Goal: Task Accomplishment & Management: Manage account settings

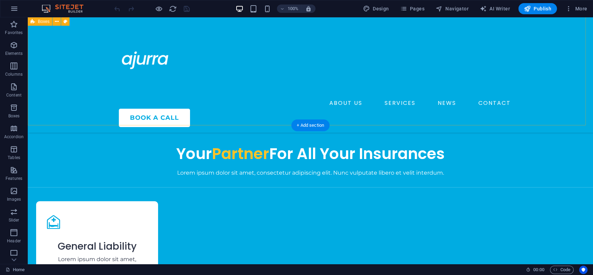
scroll to position [845, 0]
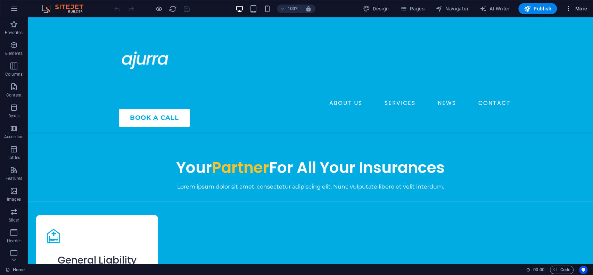
click at [570, 10] on icon "button" at bounding box center [568, 8] width 7 height 7
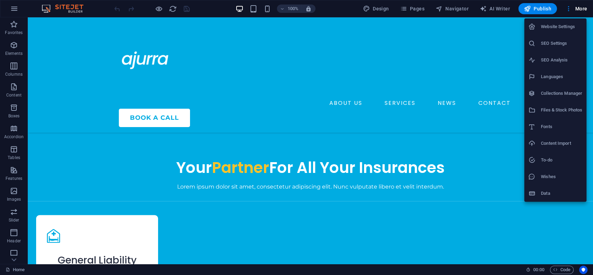
click at [556, 28] on h6 "Website Settings" at bounding box center [561, 27] width 41 height 8
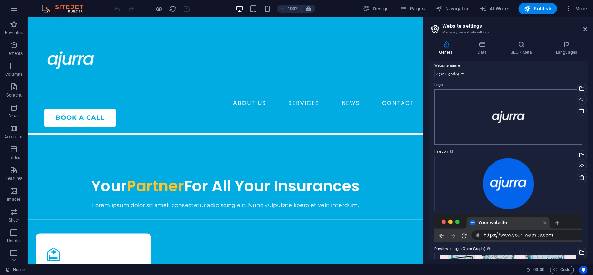
scroll to position [0, 0]
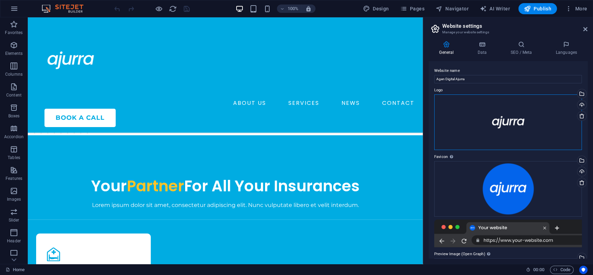
click at [507, 122] on div "Drag files here, click to choose files or select files from Files or our free s…" at bounding box center [508, 122] width 148 height 56
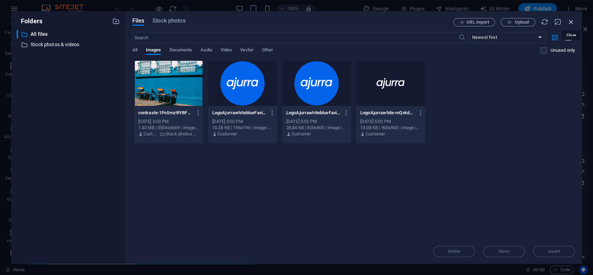
click at [570, 20] on icon "button" at bounding box center [571, 22] width 8 height 8
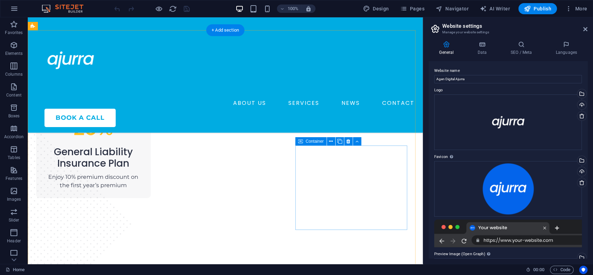
scroll to position [692, 0]
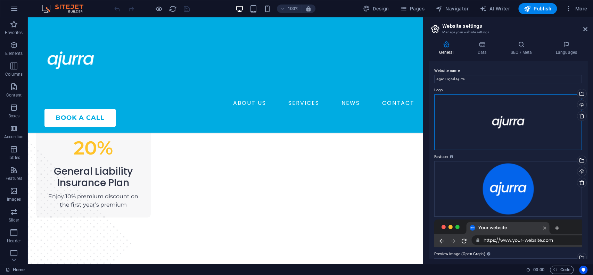
click at [501, 122] on div "Drag files here, click to choose files or select files from Files or our free s…" at bounding box center [508, 122] width 148 height 56
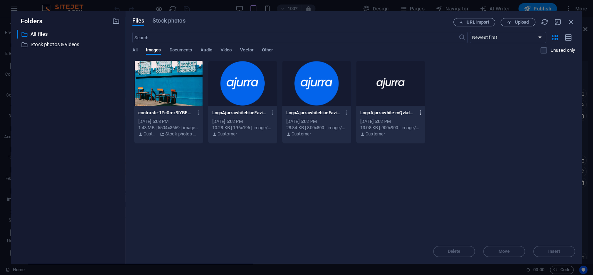
click at [419, 113] on icon "button" at bounding box center [420, 113] width 7 height 6
click at [361, 178] on div at bounding box center [296, 137] width 593 height 275
click at [511, 20] on span "Upload" at bounding box center [518, 22] width 28 height 5
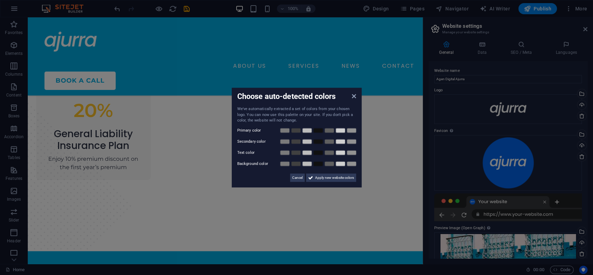
scroll to position [655, 0]
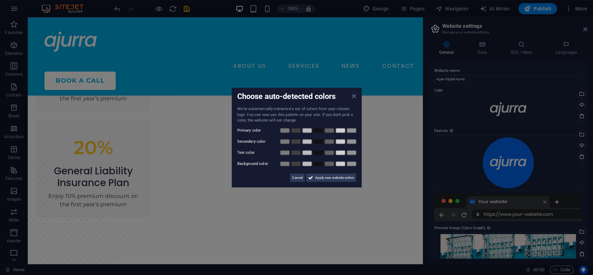
click at [354, 98] on icon at bounding box center [353, 96] width 4 height 6
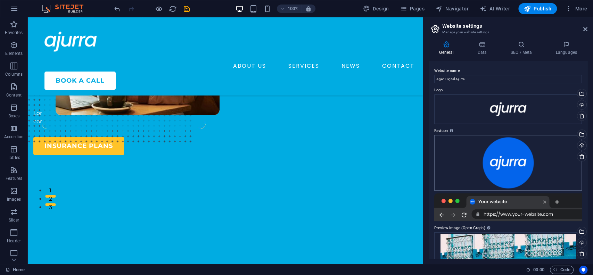
scroll to position [73, 0]
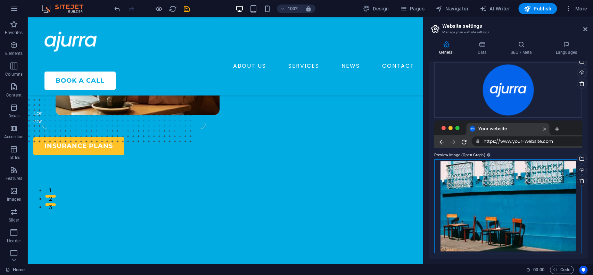
click at [517, 221] on div "Drag files here, click to choose files or select files from Files or our free s…" at bounding box center [508, 206] width 148 height 94
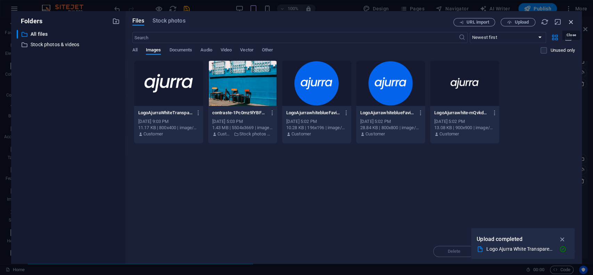
click at [570, 19] on icon "button" at bounding box center [571, 22] width 8 height 8
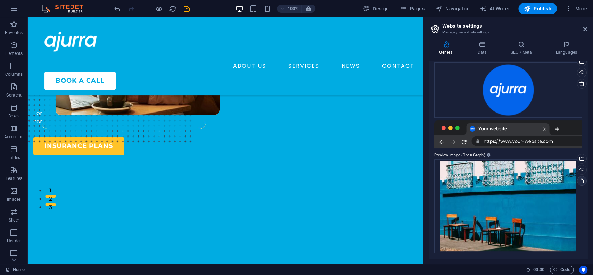
click at [579, 177] on link at bounding box center [582, 181] width 10 height 10
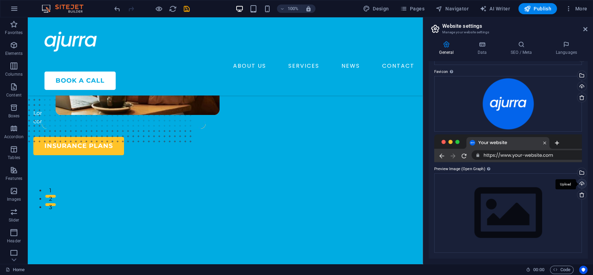
scroll to position [59, 0]
click at [487, 45] on icon at bounding box center [482, 44] width 30 height 7
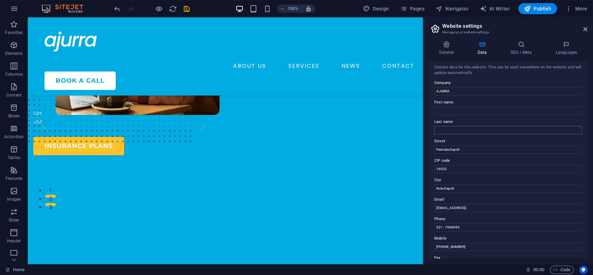
scroll to position [0, 0]
click at [527, 45] on icon at bounding box center [521, 44] width 42 height 7
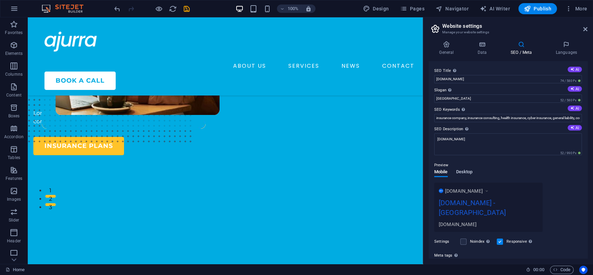
click at [468, 172] on span "Desktop" at bounding box center [464, 173] width 17 height 10
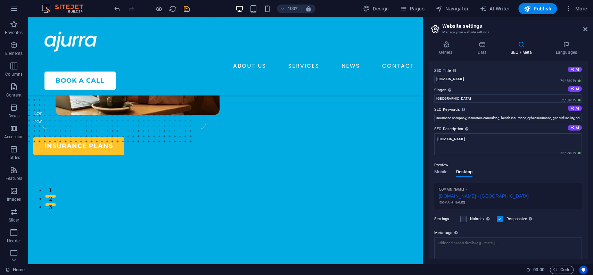
click at [450, 172] on div "Mobile Desktop" at bounding box center [453, 175] width 38 height 13
click at [446, 171] on span "Mobile" at bounding box center [441, 173] width 14 height 10
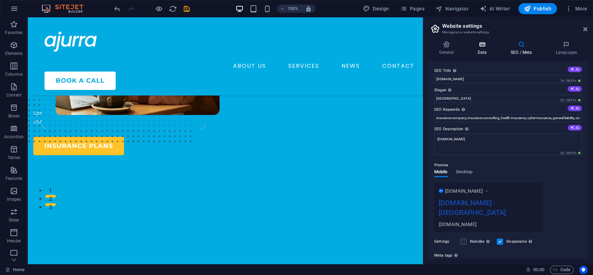
click at [483, 48] on h4 "Data" at bounding box center [483, 48] width 33 height 15
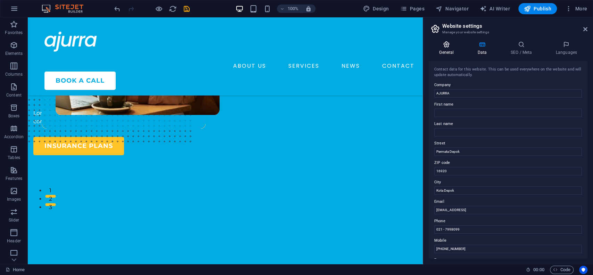
click at [453, 47] on icon at bounding box center [446, 44] width 35 height 7
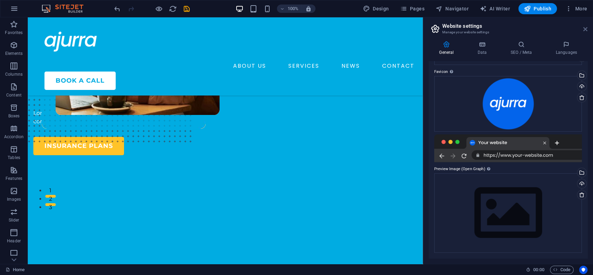
click at [584, 30] on icon at bounding box center [585, 29] width 4 height 6
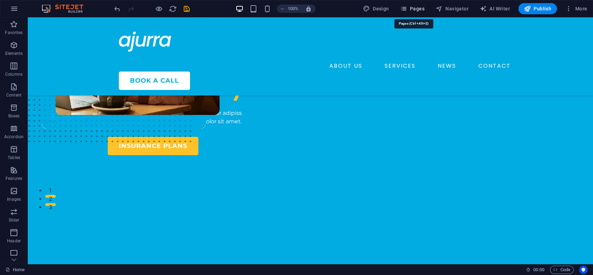
click at [418, 11] on span "Pages" at bounding box center [412, 8] width 24 height 7
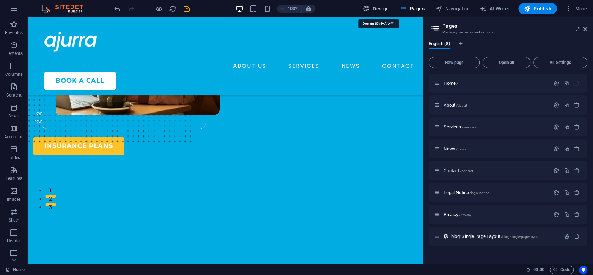
click at [385, 8] on span "Design" at bounding box center [376, 8] width 26 height 7
select select "600"
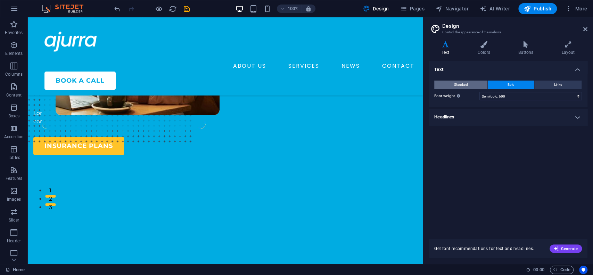
click at [476, 82] on button "Standard" at bounding box center [460, 85] width 53 height 8
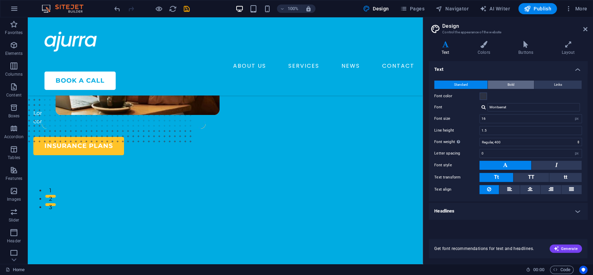
click at [503, 83] on button "Bold" at bounding box center [511, 85] width 46 height 8
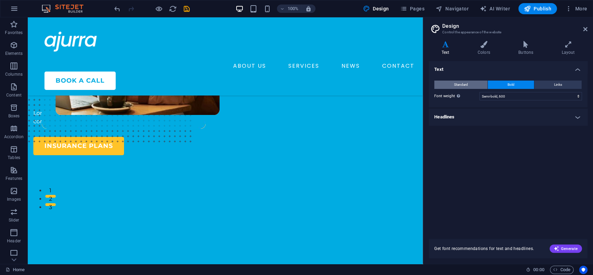
click at [478, 84] on button "Standard" at bounding box center [460, 85] width 53 height 8
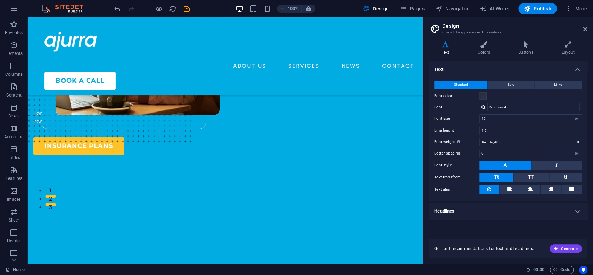
click at [483, 210] on h4 "Headlines" at bounding box center [508, 211] width 159 height 17
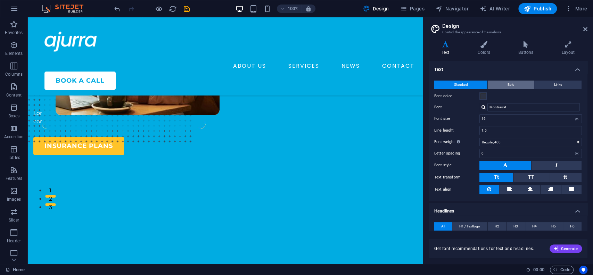
click at [518, 82] on button "Bold" at bounding box center [511, 85] width 46 height 8
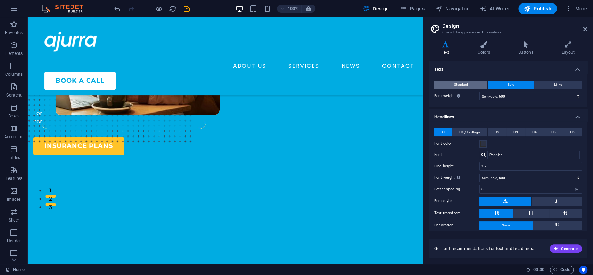
click at [474, 82] on button "Standard" at bounding box center [460, 85] width 53 height 8
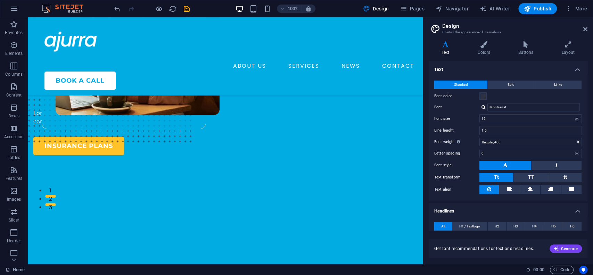
click at [476, 62] on h4 "Text" at bounding box center [508, 67] width 159 height 13
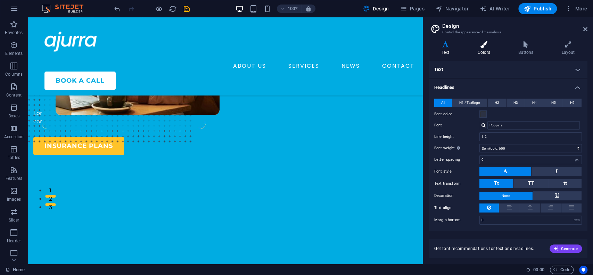
click at [481, 47] on icon at bounding box center [484, 44] width 38 height 7
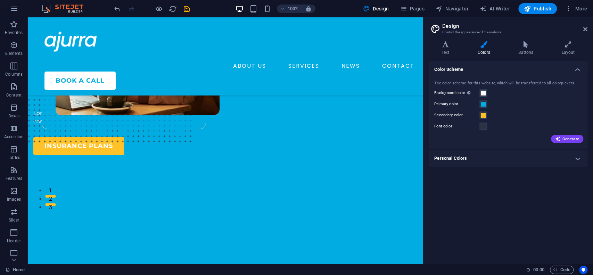
click at [525, 158] on h4 "Personal Colors" at bounding box center [508, 158] width 159 height 17
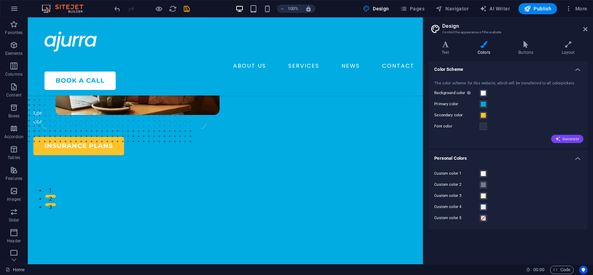
click at [558, 136] on icon "button" at bounding box center [558, 139] width 6 height 6
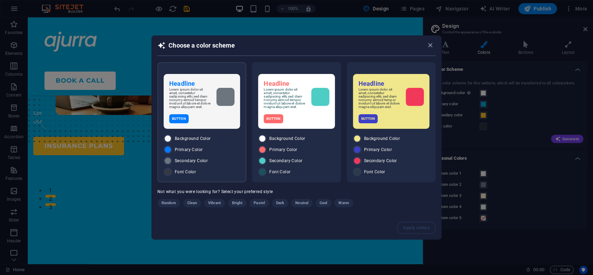
click at [221, 111] on div "Headline Lorem ipsum dolor sit amet, consetetur sadipscing elitr, sed diam nonu…" at bounding box center [202, 101] width 76 height 55
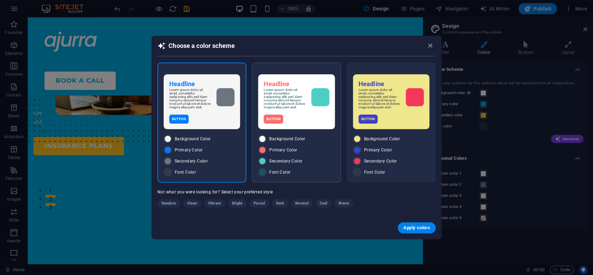
click at [329, 124] on div "Button" at bounding box center [296, 119] width 65 height 9
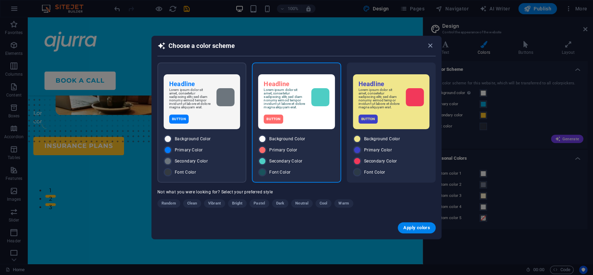
click at [234, 129] on div "Headline Lorem ipsum dolor sit amet, consetetur sadipscing elitr, sed diam nonu…" at bounding box center [202, 101] width 76 height 55
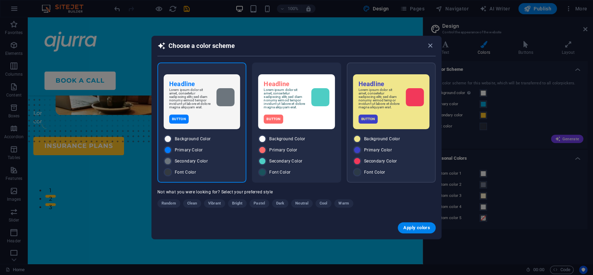
click at [378, 119] on div "Button" at bounding box center [390, 119] width 65 height 9
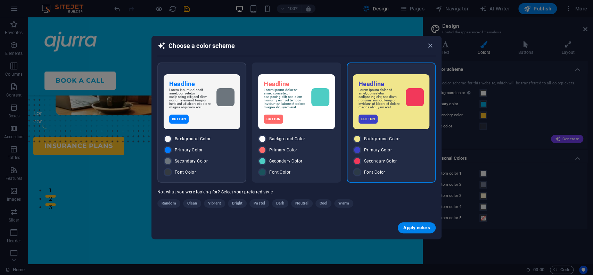
click at [204, 113] on div "Headline Lorem ipsum dolor sit amet, consetetur sadipscing elitr, sed diam nonu…" at bounding box center [202, 101] width 76 height 55
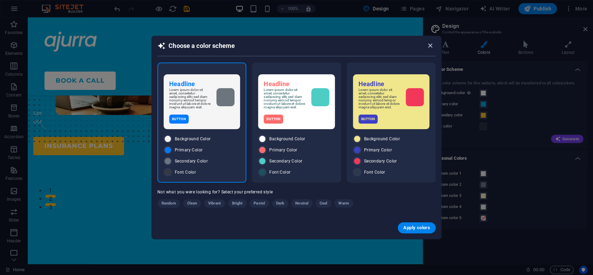
click at [427, 45] on icon "button" at bounding box center [430, 46] width 8 height 8
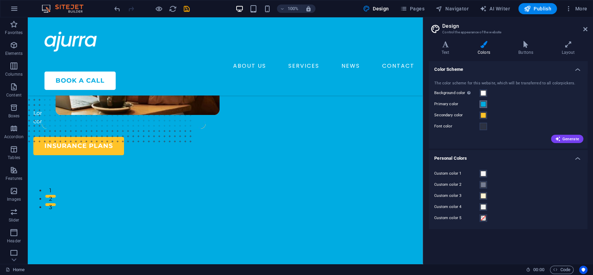
click at [482, 103] on span at bounding box center [483, 104] width 6 height 6
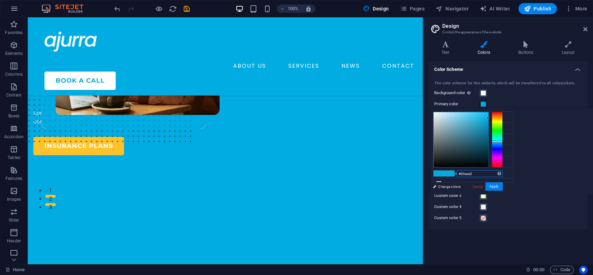
click at [475, 172] on input "#00ace2" at bounding box center [479, 173] width 46 height 7
paste input "364eb"
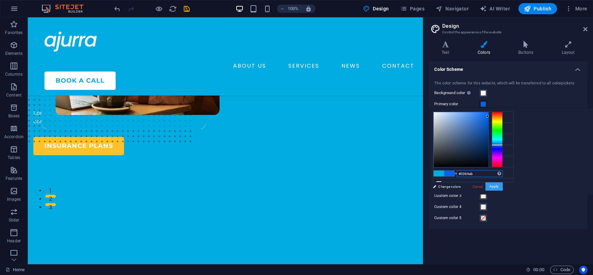
type input "#0364eb"
click at [492, 186] on button "Apply" at bounding box center [493, 186] width 17 height 8
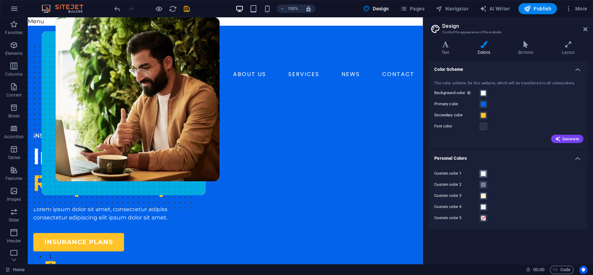
click at [483, 175] on span at bounding box center [483, 174] width 6 height 6
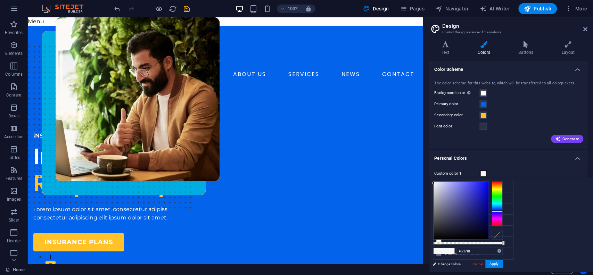
click at [542, 182] on div "less Background color #ffffff Primary color #0364eb Secondary color #ffc329 Fon…" at bounding box center [511, 224] width 164 height 94
click at [578, 160] on h4 "Personal Colors" at bounding box center [508, 156] width 159 height 13
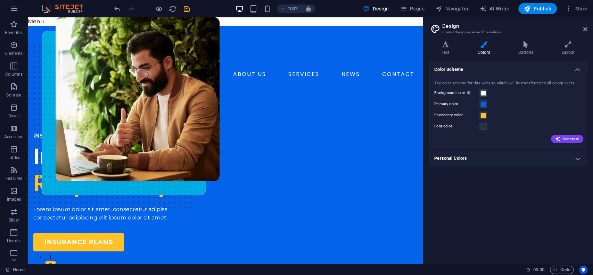
click at [488, 157] on h4 "Personal Colors" at bounding box center [508, 158] width 159 height 17
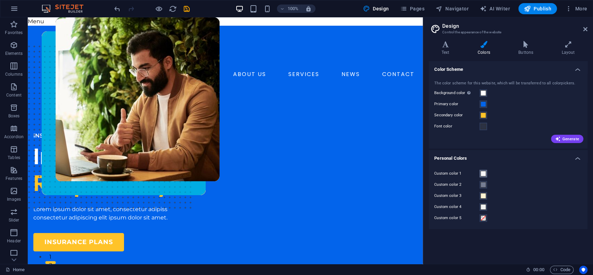
click at [482, 173] on span at bounding box center [483, 174] width 6 height 6
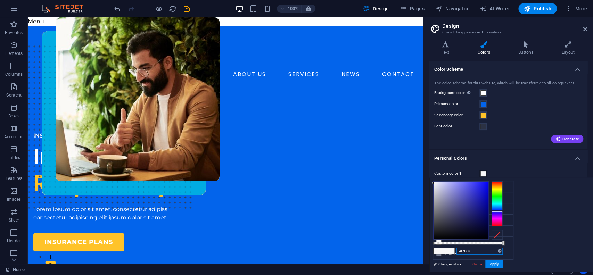
click at [475, 251] on input "#f7f7f8" at bounding box center [479, 251] width 46 height 7
paste input "eb3d36"
type input "#eb3d36"
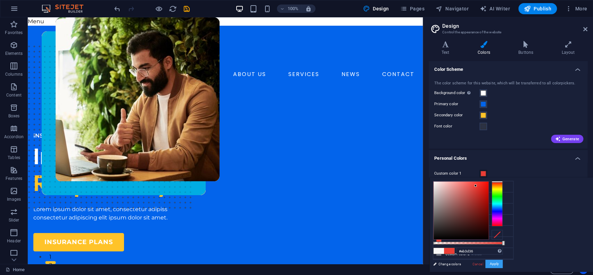
click at [492, 264] on button "Apply" at bounding box center [493, 264] width 17 height 8
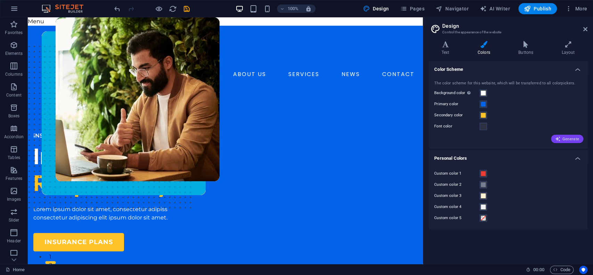
click at [569, 137] on span "Generate" at bounding box center [567, 139] width 24 height 6
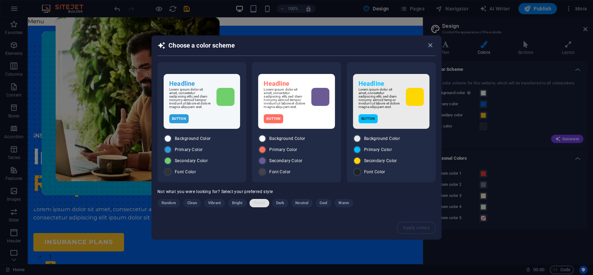
click at [259, 206] on span "Pastel" at bounding box center [259, 203] width 11 height 8
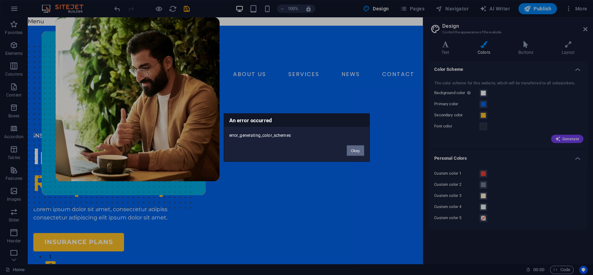
click at [358, 150] on button "Okay" at bounding box center [355, 151] width 17 height 10
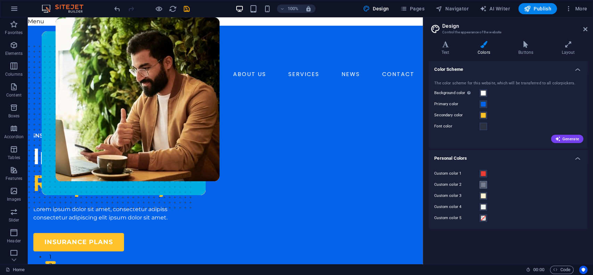
click at [483, 185] on span at bounding box center [483, 185] width 6 height 6
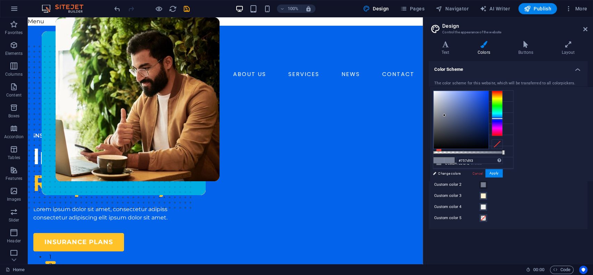
click at [521, 181] on div "Custom color 2" at bounding box center [508, 185] width 148 height 8
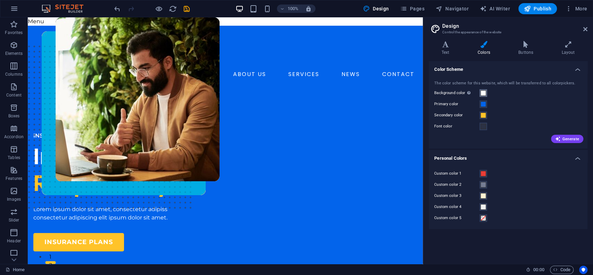
click at [482, 92] on span at bounding box center [483, 93] width 6 height 6
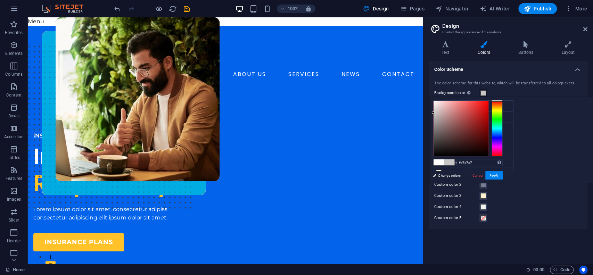
drag, startPoint x: 432, startPoint y: 100, endPoint x: 431, endPoint y: 111, distance: 11.1
click at [432, 111] on div at bounding box center [433, 112] width 2 height 2
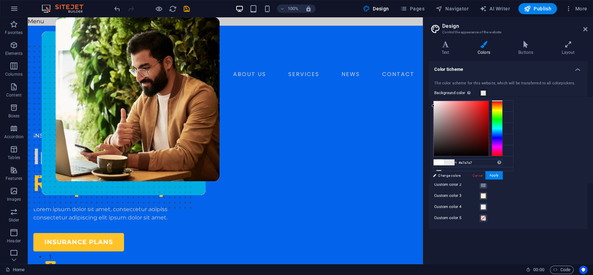
click at [433, 106] on div at bounding box center [460, 128] width 55 height 55
type input "#efefef"
click at [433, 104] on div at bounding box center [433, 104] width 2 height 2
click at [496, 177] on button "Apply" at bounding box center [493, 175] width 17 height 8
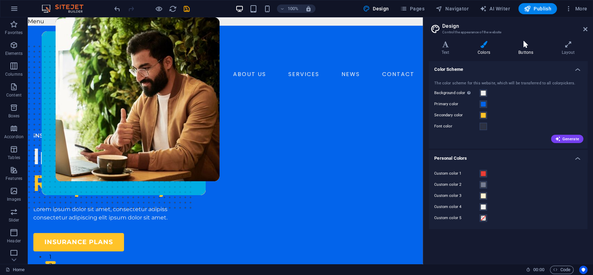
click at [529, 44] on icon at bounding box center [525, 44] width 40 height 7
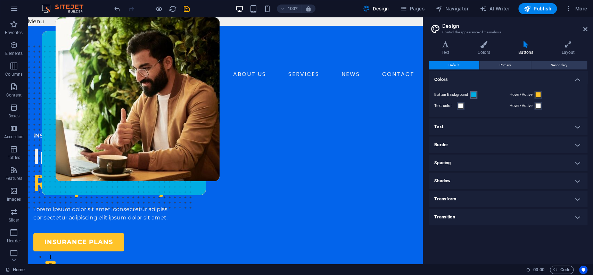
click at [472, 96] on span at bounding box center [474, 95] width 6 height 6
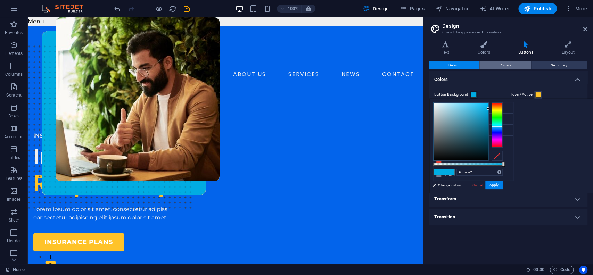
click at [503, 65] on span "Primary" at bounding box center [504, 65] width 11 height 8
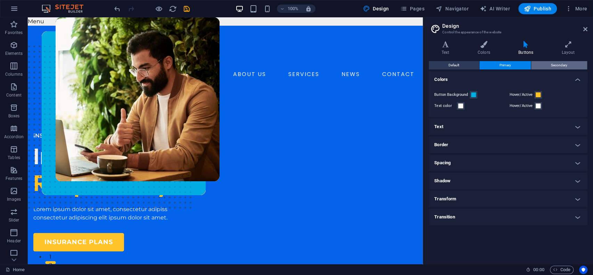
click at [552, 67] on span "Secondary" at bounding box center [559, 65] width 16 height 8
click at [518, 67] on button "Primary" at bounding box center [504, 65] width 51 height 8
click at [468, 62] on button "Default" at bounding box center [454, 65] width 50 height 8
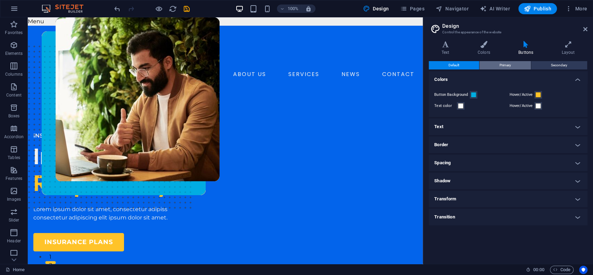
click at [494, 64] on button "Primary" at bounding box center [504, 65] width 51 height 8
click at [470, 64] on button "Default" at bounding box center [454, 65] width 50 height 8
click at [483, 52] on h4 "Colors" at bounding box center [485, 48] width 41 height 15
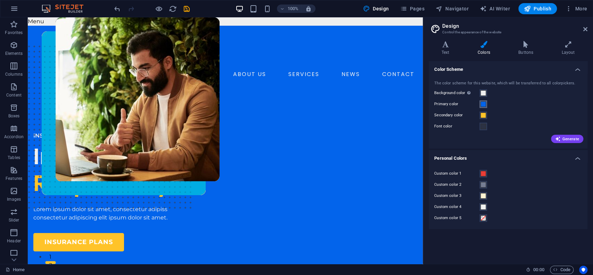
click at [481, 103] on span at bounding box center [483, 104] width 6 height 6
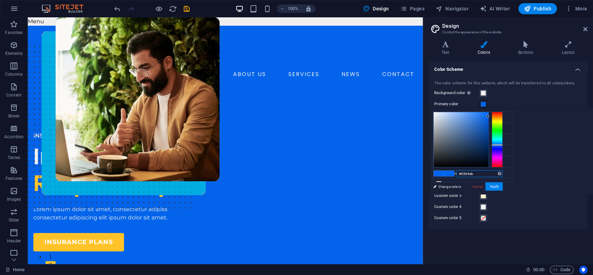
click at [475, 175] on input "#0364eb" at bounding box center [479, 173] width 46 height 7
click at [525, 51] on h4 "Buttons" at bounding box center [526, 48] width 43 height 15
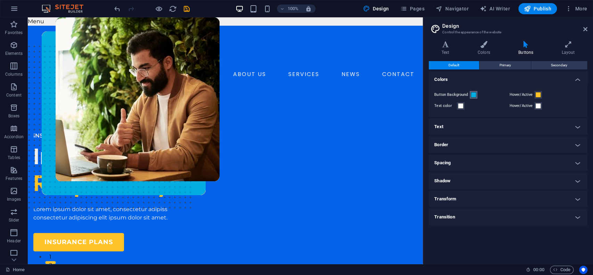
click at [472, 93] on span at bounding box center [474, 95] width 6 height 6
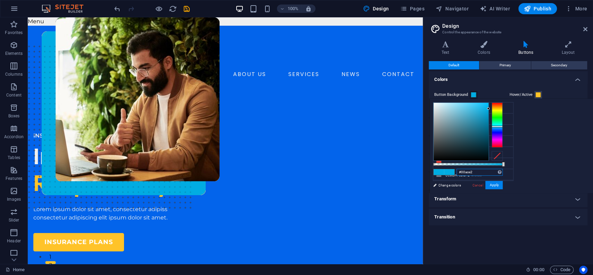
click at [474, 169] on input "#00ace2" at bounding box center [479, 172] width 46 height 7
paste input "364eb"
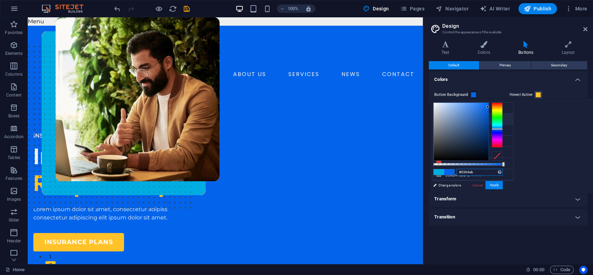
type input "#0364eb"
click at [497, 190] on div "#0364eb Supported formats #0852ed rgb(8, 82, 237) rgba(8, 82, 237, 90%) hsv(221…" at bounding box center [467, 196] width 77 height 195
click at [499, 186] on button "Apply" at bounding box center [493, 185] width 17 height 8
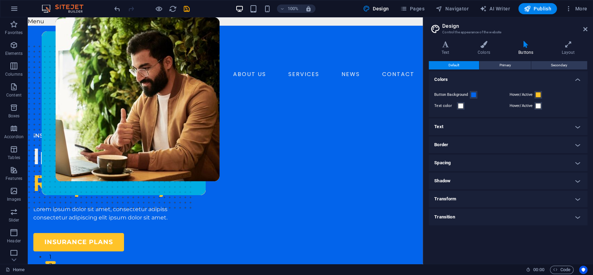
click at [494, 131] on h4 "Text" at bounding box center [508, 126] width 159 height 17
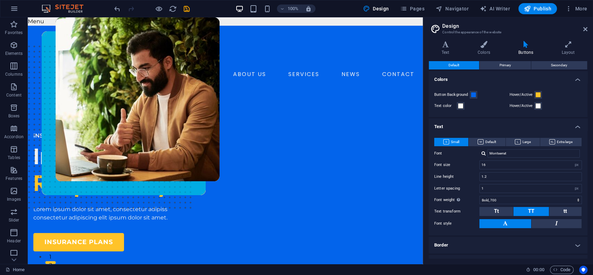
scroll to position [67, 0]
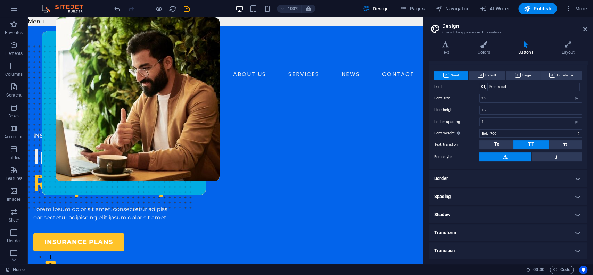
click at [483, 178] on h4 "Border" at bounding box center [508, 178] width 159 height 17
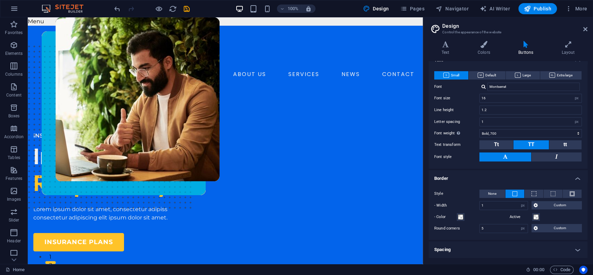
scroll to position [119, 0]
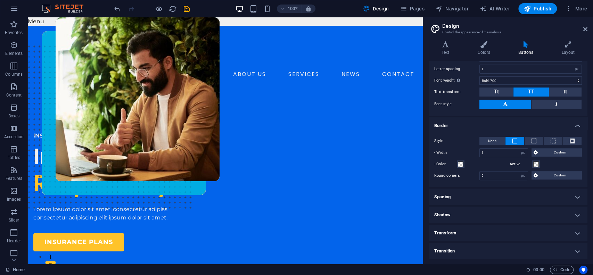
click at [495, 201] on h4 "Spacing" at bounding box center [508, 197] width 159 height 17
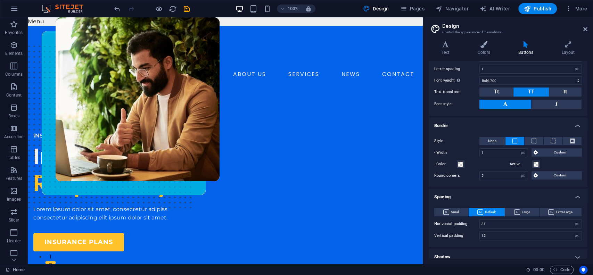
scroll to position [161, 0]
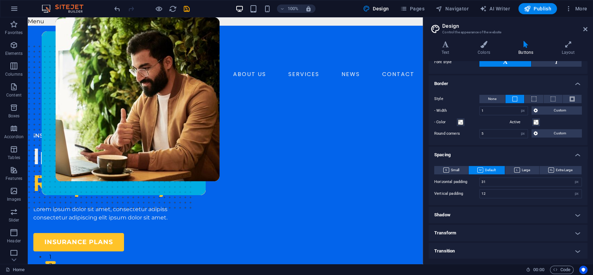
click at [492, 214] on h4 "Shadow" at bounding box center [508, 215] width 159 height 17
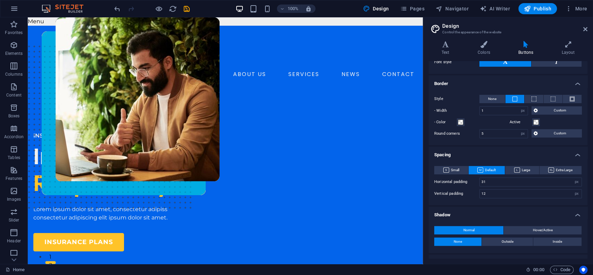
scroll to position [192, 0]
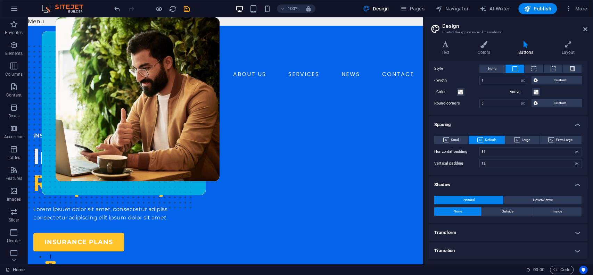
click at [487, 231] on h4 "Transform" at bounding box center [508, 232] width 159 height 17
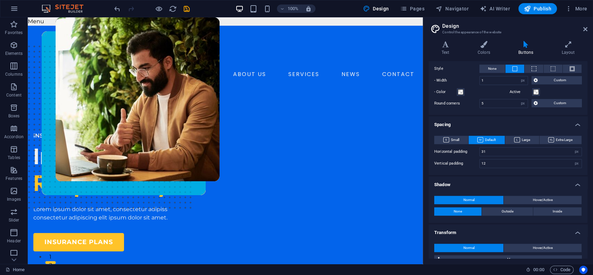
scroll to position [254, 0]
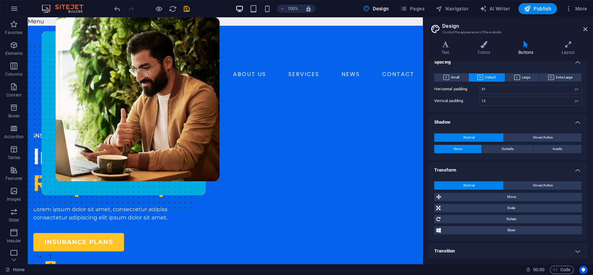
click at [499, 251] on h4 "Transition" at bounding box center [508, 251] width 159 height 17
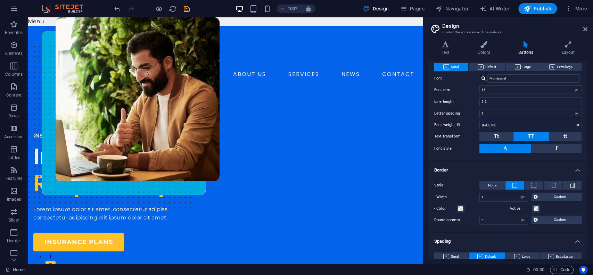
scroll to position [73, 0]
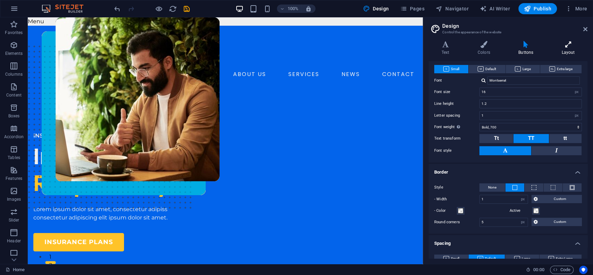
click at [564, 50] on h4 "Layout" at bounding box center [568, 48] width 39 height 15
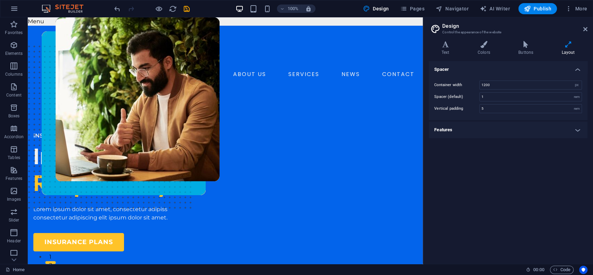
click at [564, 50] on h4 "Layout" at bounding box center [568, 48] width 39 height 15
click at [511, 127] on h4 "Features" at bounding box center [508, 130] width 159 height 17
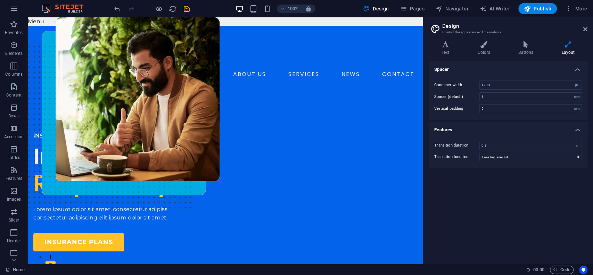
click at [511, 127] on h4 "Features" at bounding box center [508, 128] width 159 height 13
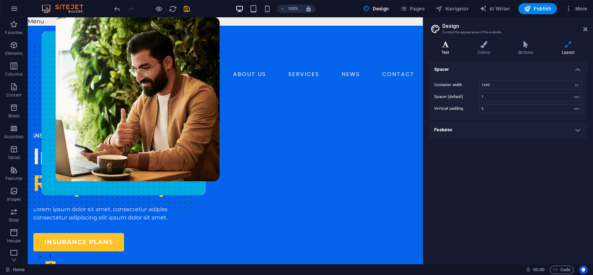
click at [450, 51] on h4 "Text" at bounding box center [447, 48] width 36 height 15
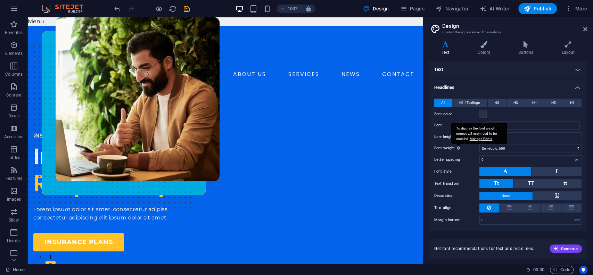
scroll to position [0, 0]
click at [487, 48] on icon at bounding box center [484, 44] width 38 height 7
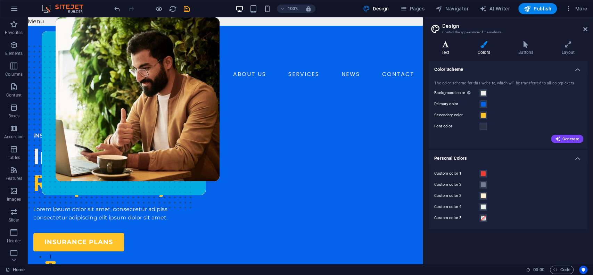
click at [447, 45] on icon at bounding box center [445, 44] width 33 height 7
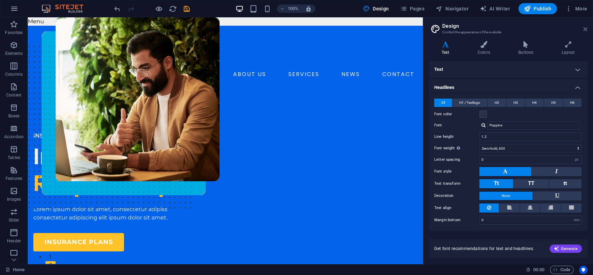
click at [585, 30] on icon at bounding box center [585, 29] width 4 height 6
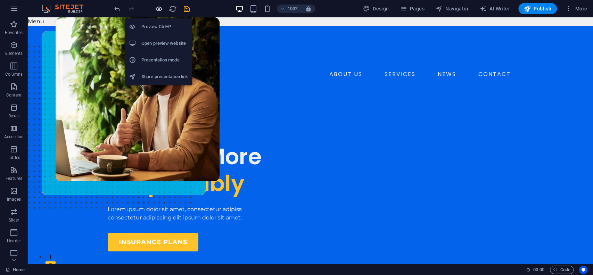
click at [156, 8] on icon "button" at bounding box center [159, 9] width 8 height 8
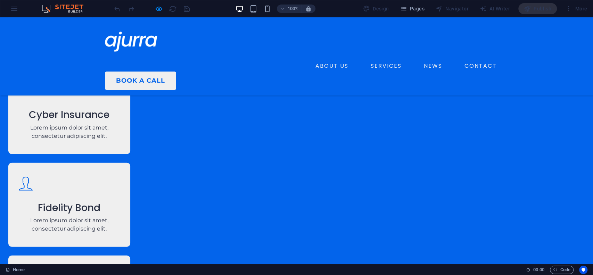
scroll to position [1041, 0]
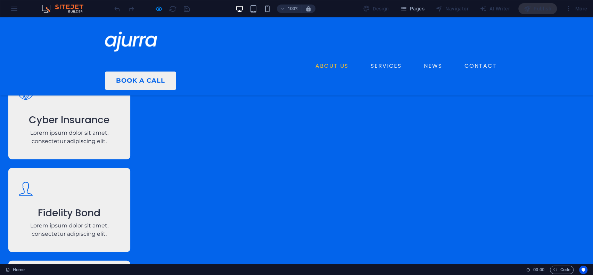
click at [313, 60] on link "ABOUT US" at bounding box center [332, 65] width 39 height 11
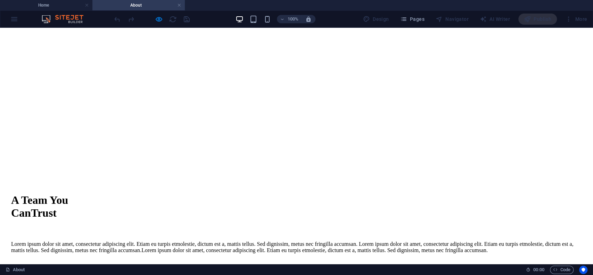
scroll to position [0, 0]
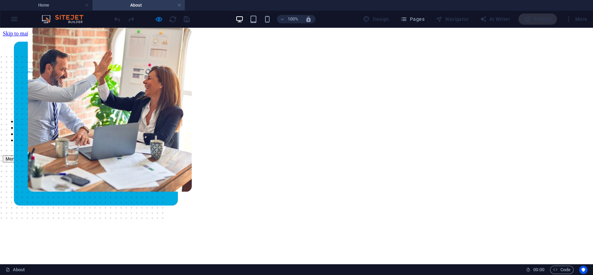
click at [310, 118] on nav "ABOUT US SERVICES NEWS CONTACT" at bounding box center [296, 130] width 587 height 25
click at [297, 118] on nav "ABOUT US SERVICES NEWS CONTACT" at bounding box center [296, 130] width 587 height 25
click at [347, 118] on nav "ABOUT US SERVICES NEWS CONTACT" at bounding box center [296, 130] width 587 height 25
click at [392, 118] on nav "ABOUT US SERVICES NEWS CONTACT" at bounding box center [296, 130] width 587 height 25
click at [39, 3] on h4 "Home" at bounding box center [46, 5] width 92 height 8
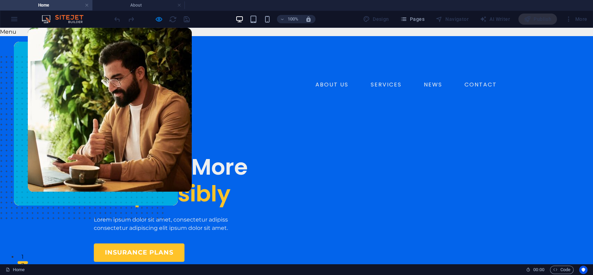
scroll to position [1041, 0]
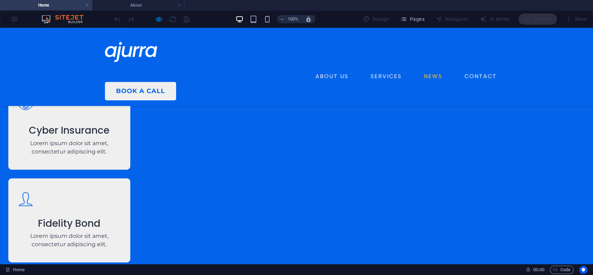
click at [421, 71] on link "NEWS" at bounding box center [433, 76] width 24 height 11
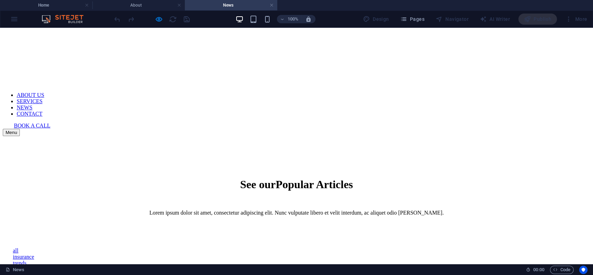
scroll to position [0, 0]
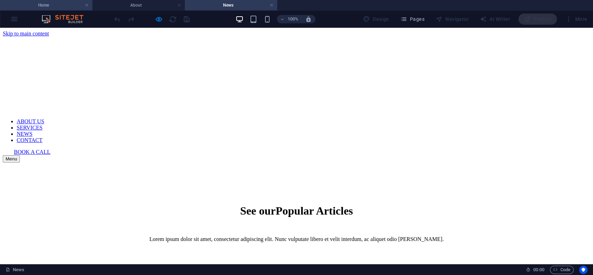
click at [56, 8] on h4 "Home" at bounding box center [46, 5] width 92 height 8
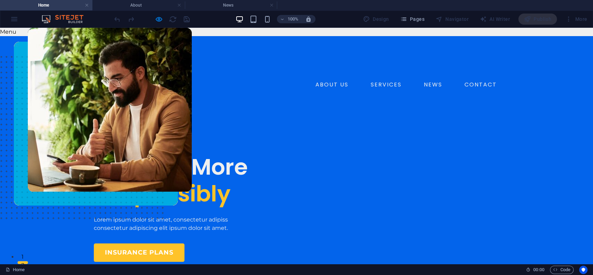
scroll to position [1041, 0]
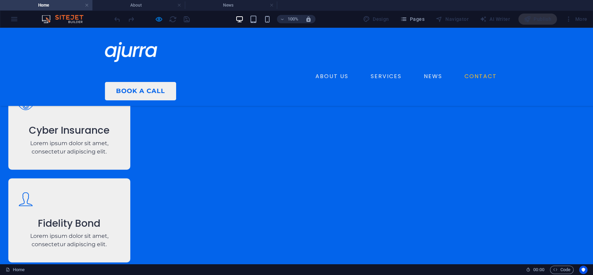
click at [462, 71] on link "CONTACT" at bounding box center [481, 76] width 38 height 11
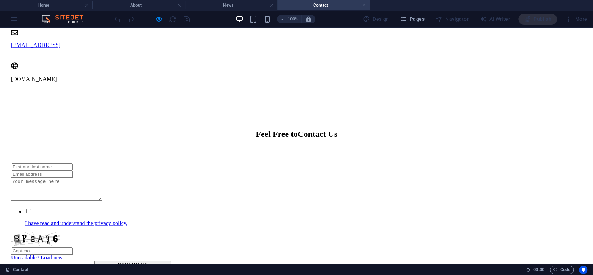
scroll to position [698, 0]
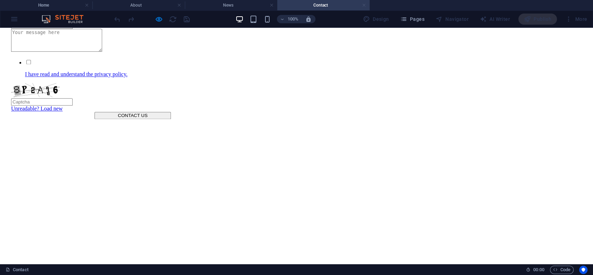
click at [362, 7] on link at bounding box center [364, 5] width 4 height 7
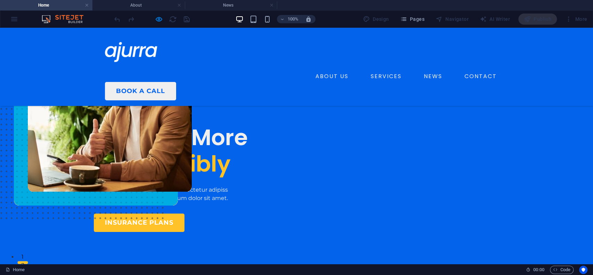
scroll to position [1041, 0]
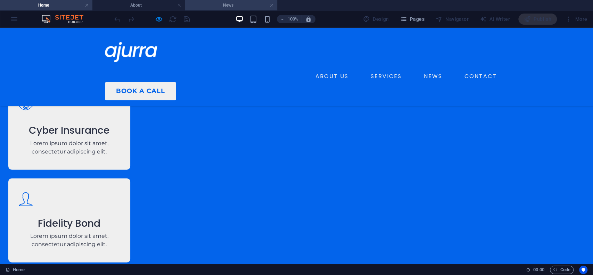
click at [274, 5] on h4 "News" at bounding box center [231, 5] width 92 height 8
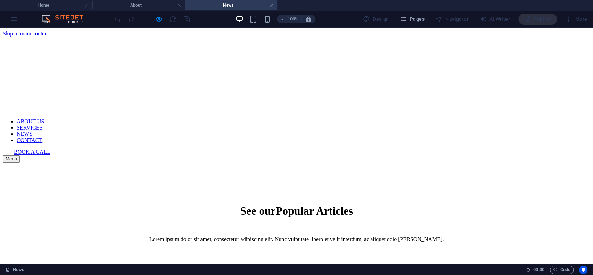
scroll to position [0, 0]
click at [182, 6] on h4 "About" at bounding box center [138, 5] width 92 height 8
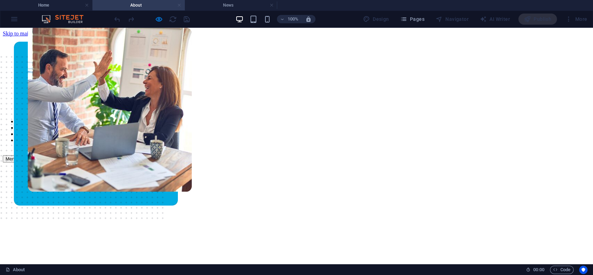
click at [181, 5] on link at bounding box center [179, 5] width 4 height 7
click at [269, 5] on link at bounding box center [271, 5] width 4 height 7
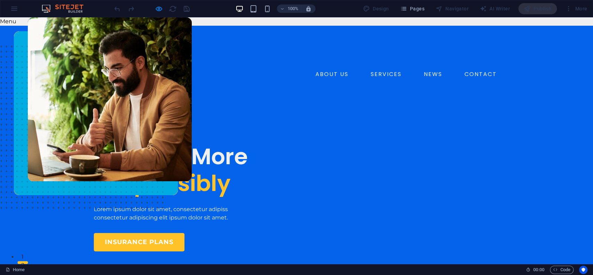
scroll to position [1041, 0]
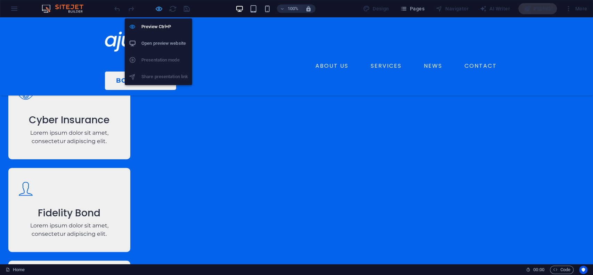
click at [159, 5] on icon "button" at bounding box center [159, 9] width 8 height 8
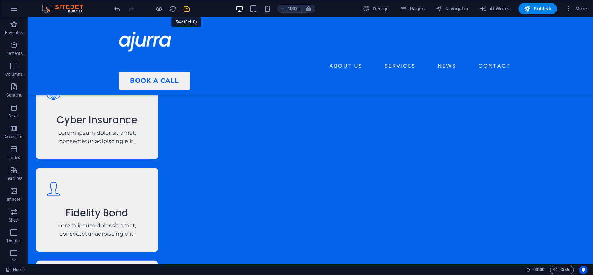
click at [189, 9] on icon "save" at bounding box center [187, 9] width 8 height 8
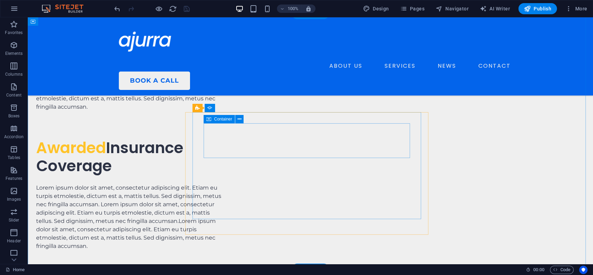
scroll to position [2328, 0]
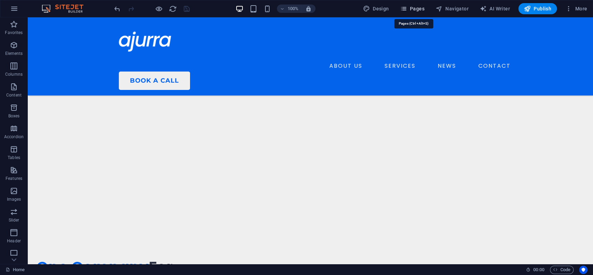
click at [420, 11] on span "Pages" at bounding box center [412, 8] width 24 height 7
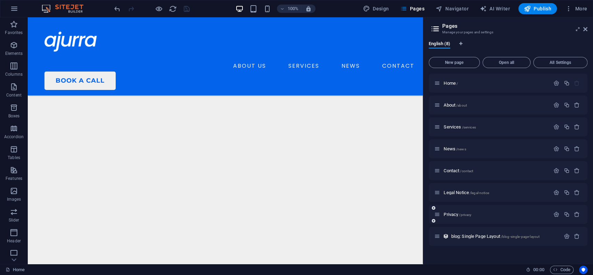
click at [482, 217] on div "Privacy /privacy" at bounding box center [492, 214] width 116 height 8
click at [468, 216] on span "/privacy" at bounding box center [465, 215] width 13 height 4
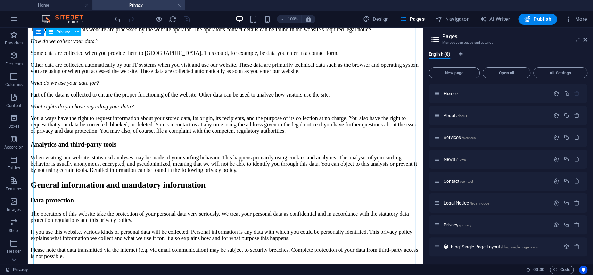
scroll to position [0, 0]
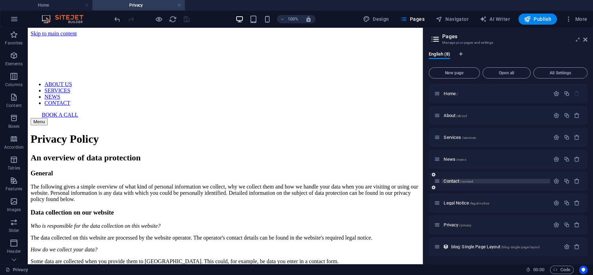
click at [463, 182] on span "/contact" at bounding box center [466, 182] width 13 height 4
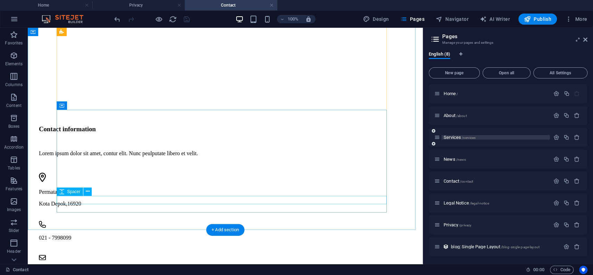
scroll to position [244, 0]
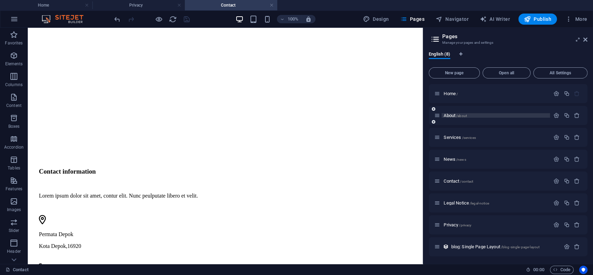
click at [468, 117] on p "About /about" at bounding box center [495, 115] width 104 height 5
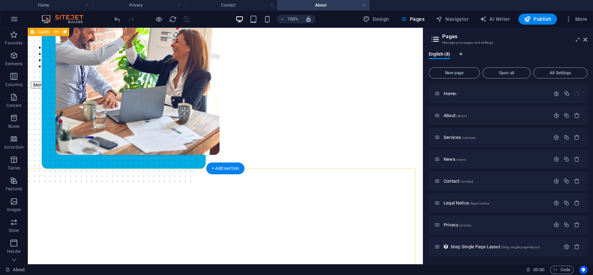
scroll to position [0, 0]
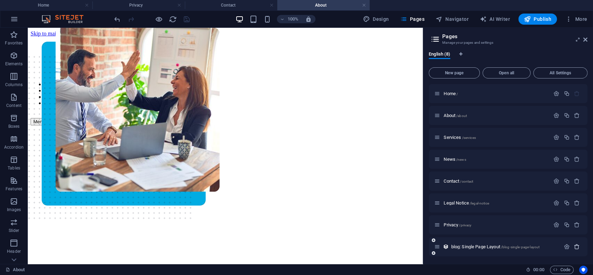
click at [575, 246] on icon "button" at bounding box center [577, 247] width 6 height 6
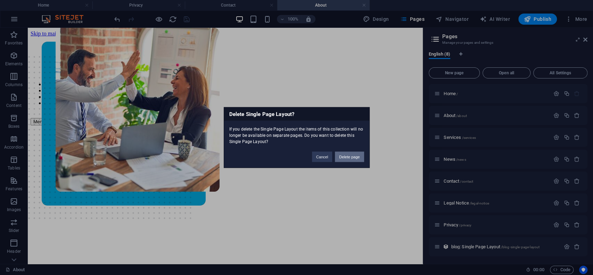
click at [344, 154] on button "Delete page" at bounding box center [349, 157] width 29 height 10
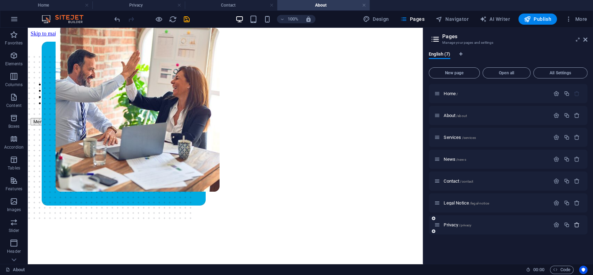
click at [578, 225] on icon "button" at bounding box center [577, 225] width 6 height 6
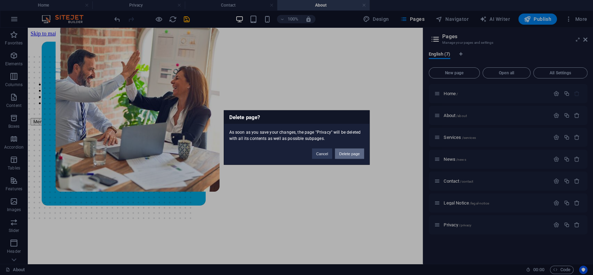
drag, startPoint x: 347, startPoint y: 150, endPoint x: 356, endPoint y: 136, distance: 17.0
click at [347, 150] on button "Delete page" at bounding box center [349, 154] width 29 height 10
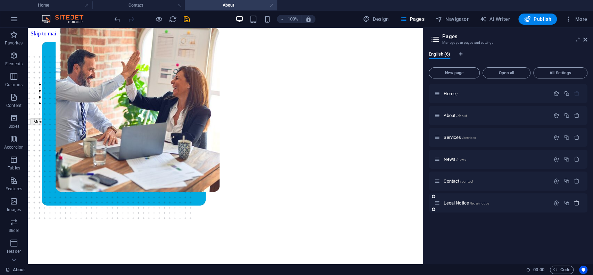
click at [579, 202] on icon "button" at bounding box center [577, 203] width 6 height 6
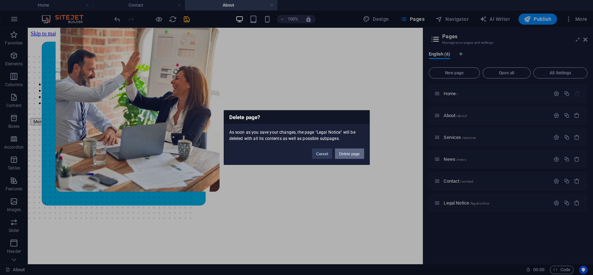
drag, startPoint x: 355, startPoint y: 151, endPoint x: 374, endPoint y: 129, distance: 28.8
click at [355, 151] on button "Delete page" at bounding box center [349, 154] width 29 height 10
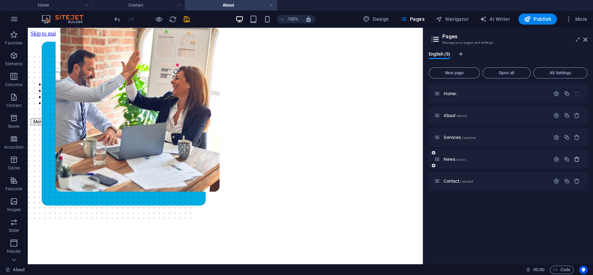
click at [576, 159] on icon "button" at bounding box center [577, 159] width 6 height 6
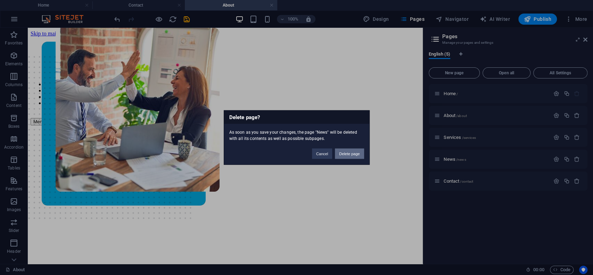
click at [350, 154] on button "Delete page" at bounding box center [349, 154] width 29 height 10
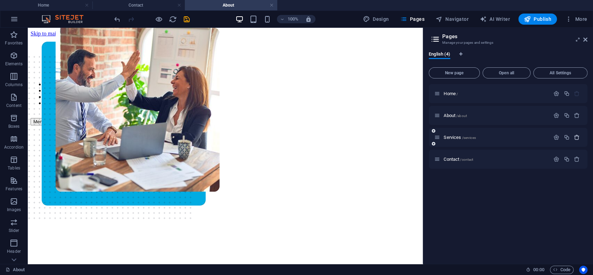
click at [580, 137] on button "button" at bounding box center [577, 137] width 10 height 6
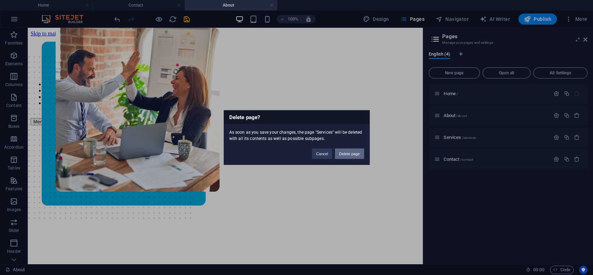
click at [342, 153] on button "Delete page" at bounding box center [349, 154] width 29 height 10
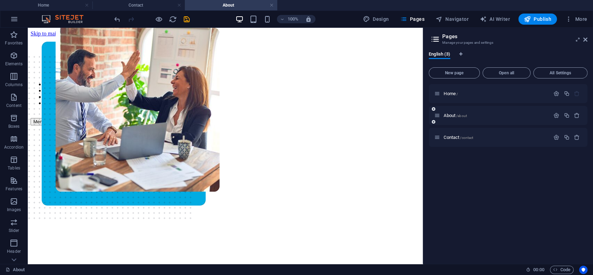
click at [510, 119] on div "About /about" at bounding box center [492, 115] width 116 height 8
click at [472, 116] on p "About /about" at bounding box center [495, 115] width 104 height 5
click at [475, 138] on p "Contact /contact" at bounding box center [495, 137] width 104 height 5
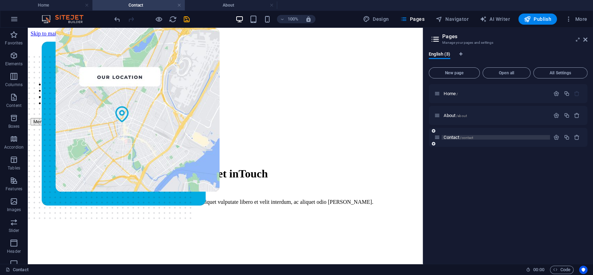
scroll to position [244, 0]
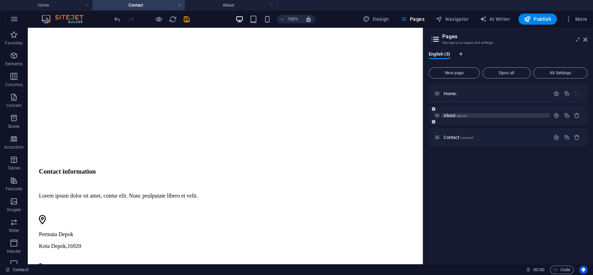
click at [477, 114] on p "About /about" at bounding box center [495, 115] width 104 height 5
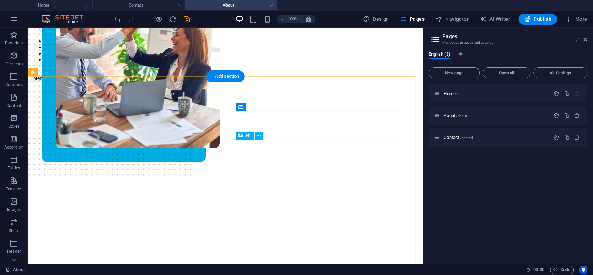
scroll to position [0, 0]
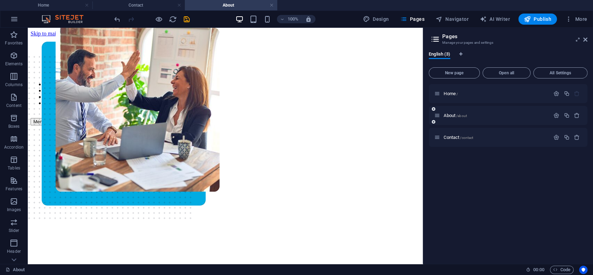
click at [465, 112] on div "About /about" at bounding box center [492, 115] width 116 height 8
click at [55, 4] on h4 "Home" at bounding box center [46, 5] width 92 height 8
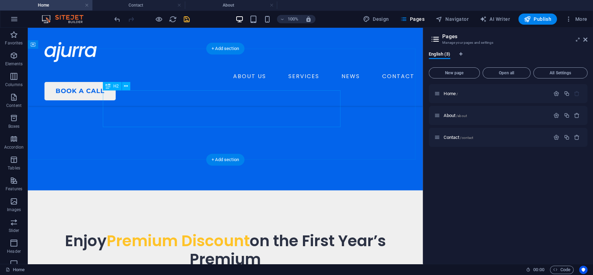
scroll to position [256, 0]
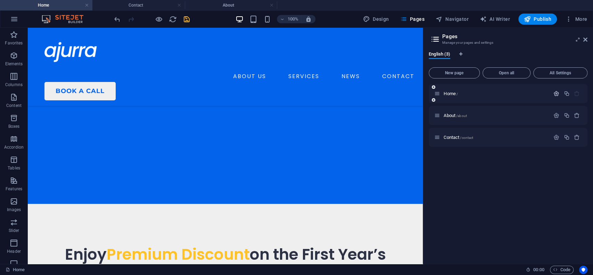
click at [558, 94] on icon "button" at bounding box center [556, 94] width 6 height 6
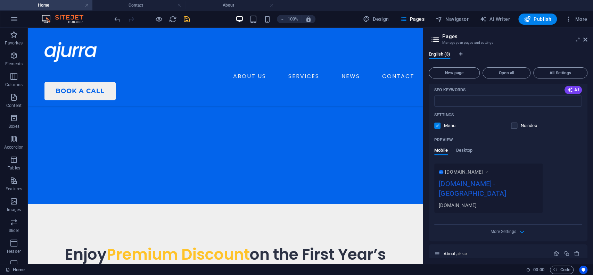
scroll to position [150, 0]
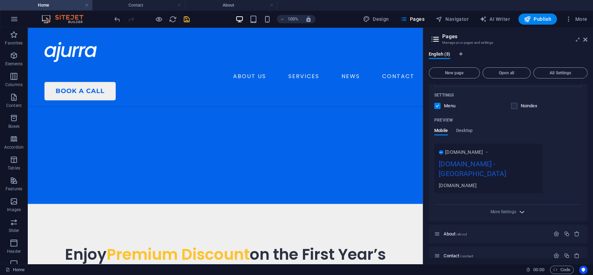
click at [518, 208] on icon "button" at bounding box center [522, 212] width 8 height 8
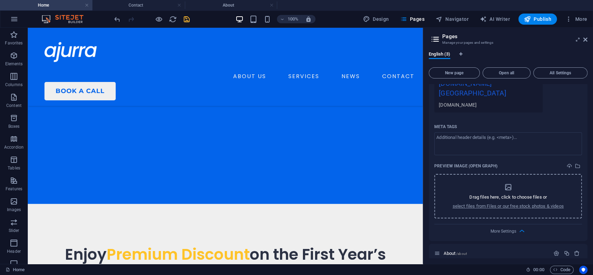
scroll to position [250, 0]
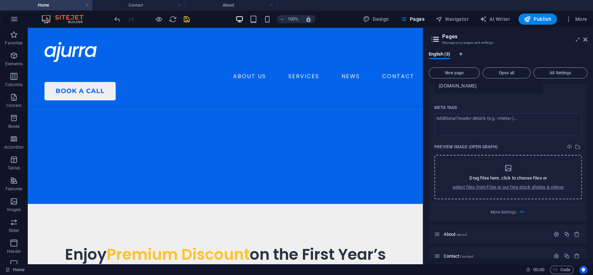
click at [518, 208] on icon "button" at bounding box center [522, 212] width 8 height 8
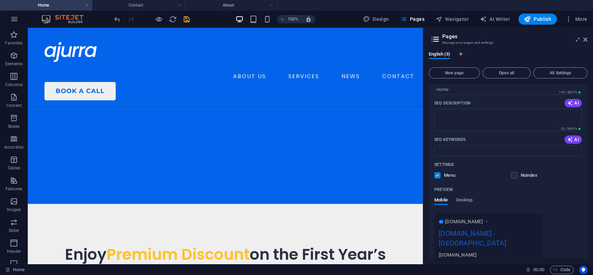
scroll to position [0, 0]
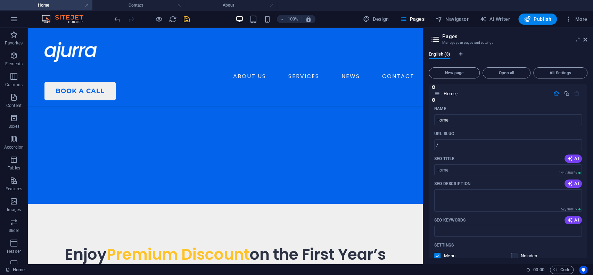
click at [554, 94] on icon "button" at bounding box center [556, 94] width 6 height 6
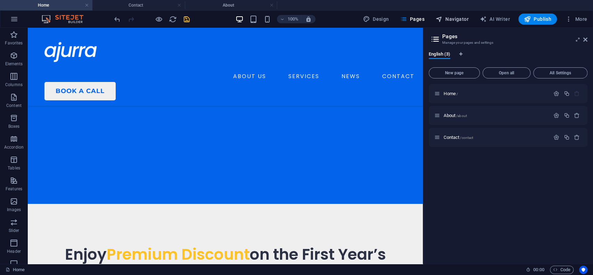
click at [462, 18] on span "Navigator" at bounding box center [451, 19] width 33 height 7
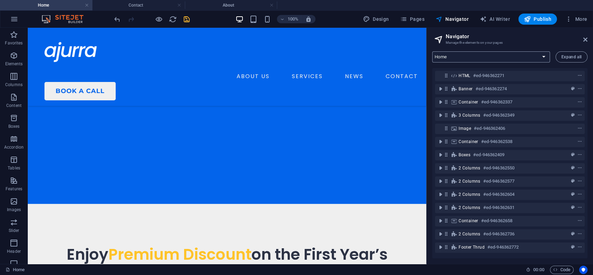
click at [539, 56] on select "Home About Contact" at bounding box center [491, 56] width 118 height 11
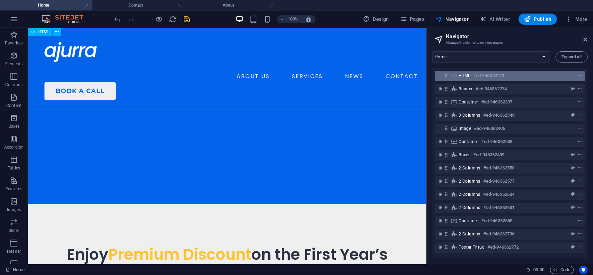
click at [515, 76] on div "HTML #ed-946362271" at bounding box center [503, 76] width 91 height 8
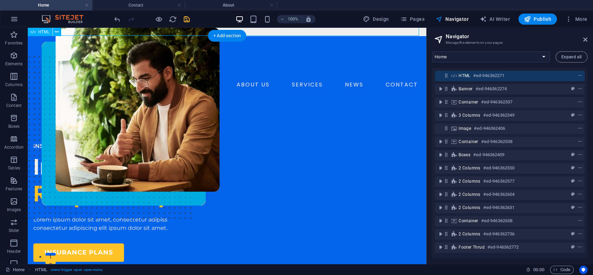
click at [448, 77] on icon at bounding box center [446, 76] width 6 height 6
click at [579, 76] on icon "context-menu" at bounding box center [579, 75] width 5 height 5
click at [578, 74] on icon "context-menu" at bounding box center [579, 75] width 5 height 5
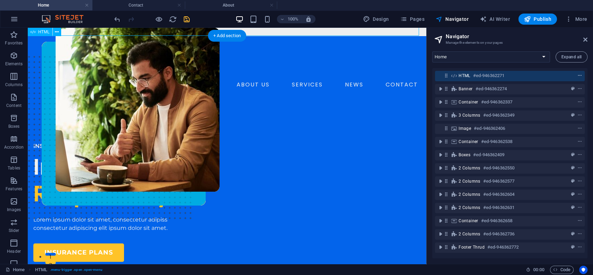
click at [578, 74] on icon "context-menu" at bounding box center [579, 75] width 5 height 5
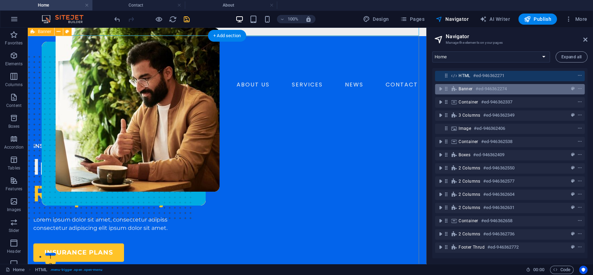
click at [561, 90] on div at bounding box center [566, 89] width 33 height 8
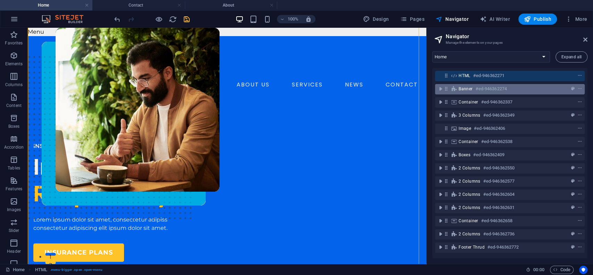
scroll to position [39, 0]
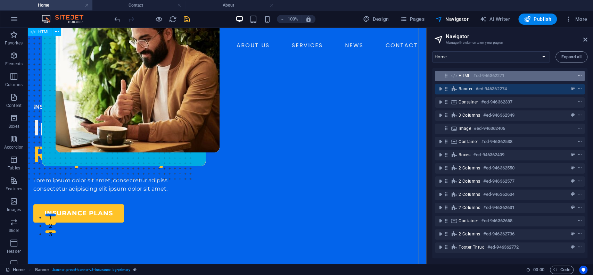
click at [581, 77] on span "context-menu" at bounding box center [579, 75] width 7 height 5
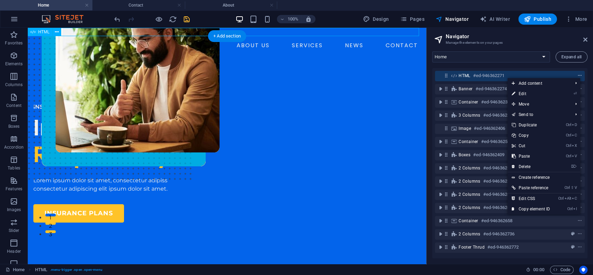
scroll to position [0, 0]
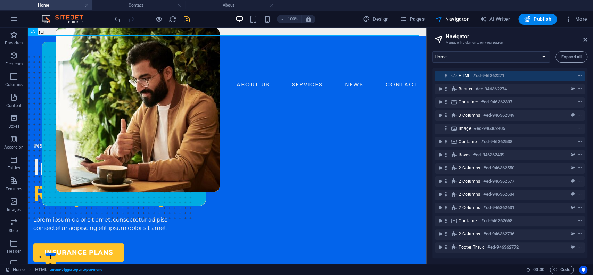
click at [554, 83] on div "Banner #ed-946362274" at bounding box center [510, 89] width 150 height 13
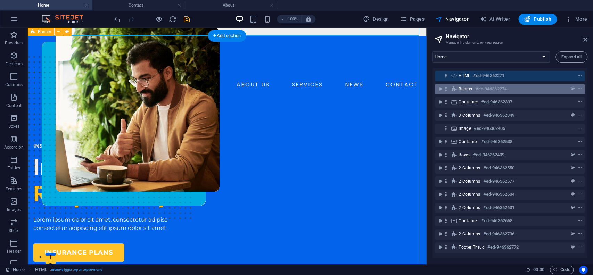
click at [547, 85] on div "Banner #ed-946362274" at bounding box center [503, 89] width 91 height 8
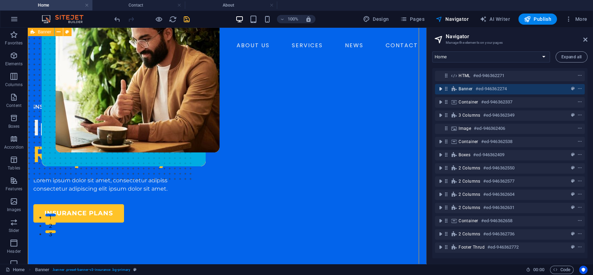
click at [442, 90] on icon "toggle-expand" at bounding box center [440, 88] width 7 height 7
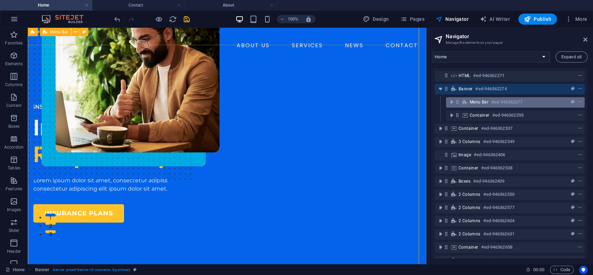
click at [514, 100] on h6 "#ed-946362277" at bounding box center [506, 102] width 31 height 8
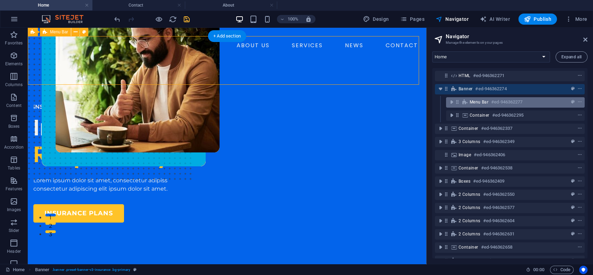
scroll to position [0, 0]
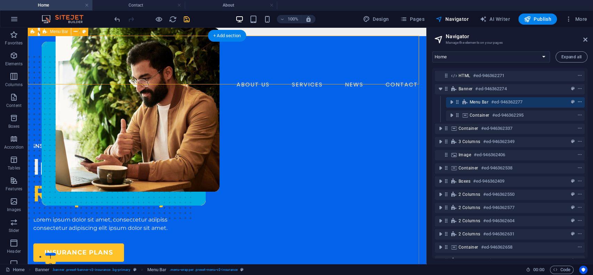
click at [580, 100] on icon "context-menu" at bounding box center [579, 102] width 5 height 5
click at [452, 105] on icon "toggle-expand" at bounding box center [451, 102] width 7 height 7
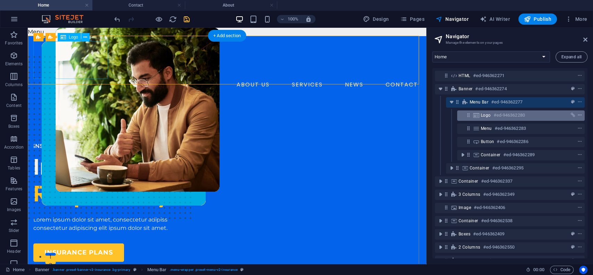
click at [580, 114] on icon "context-menu" at bounding box center [579, 115] width 5 height 5
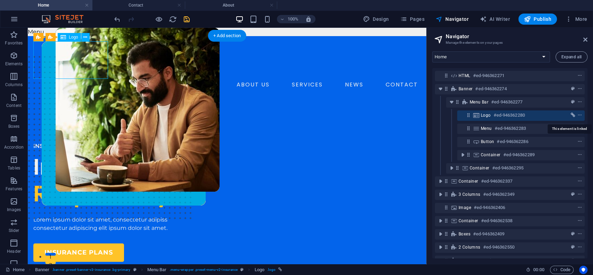
click at [571, 115] on icon "link" at bounding box center [573, 115] width 5 height 5
select select
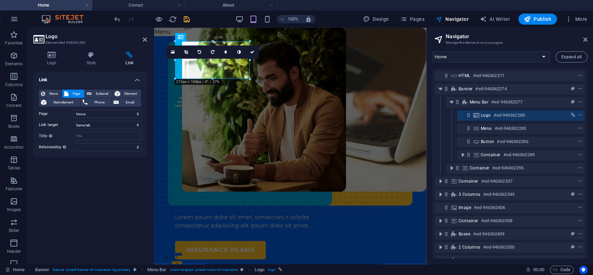
click at [140, 78] on h4 "Link" at bounding box center [90, 78] width 114 height 13
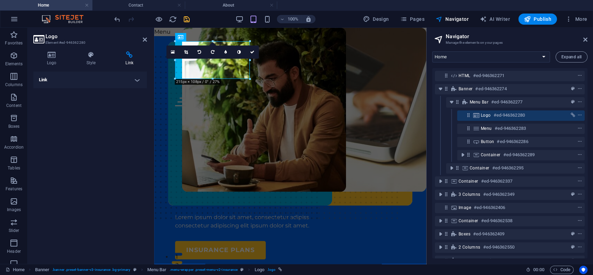
click at [140, 78] on h4 "Link" at bounding box center [90, 80] width 114 height 17
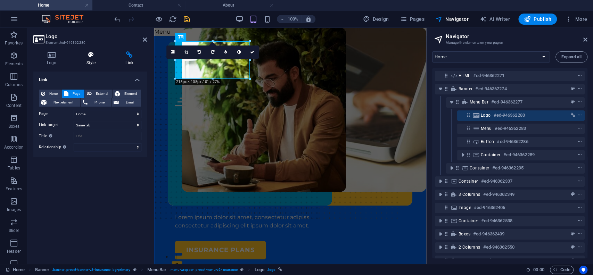
click at [88, 63] on h4 "Style" at bounding box center [92, 58] width 39 height 15
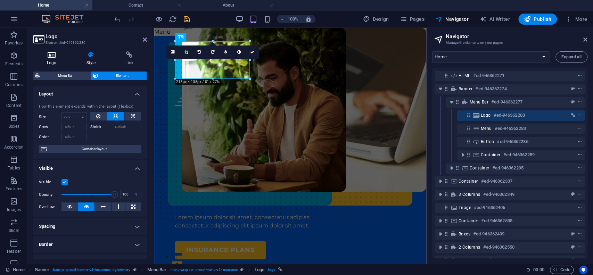
click at [57, 56] on icon at bounding box center [51, 54] width 37 height 7
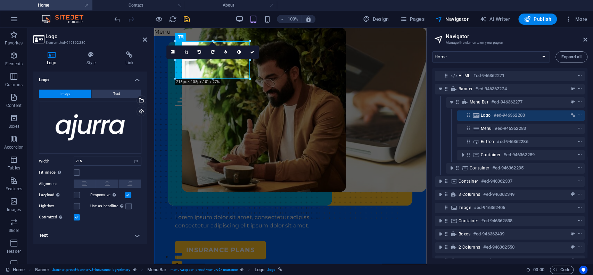
click at [133, 233] on h4 "Text" at bounding box center [90, 235] width 114 height 17
click at [134, 77] on h4 "Logo" at bounding box center [90, 78] width 114 height 13
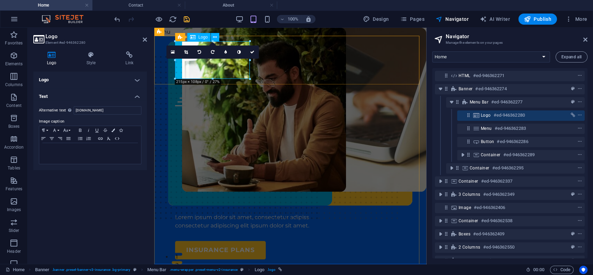
click at [505, 117] on h6 "#ed-946362280" at bounding box center [508, 115] width 31 height 8
click at [467, 116] on icon at bounding box center [468, 115] width 6 height 6
click at [572, 114] on icon "link" at bounding box center [573, 115] width 5 height 5
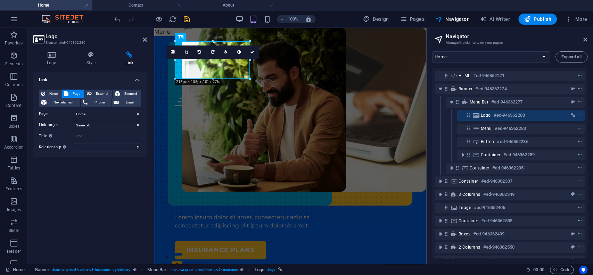
click at [583, 114] on div "HTML #ed-946362271 Banner #ed-946362274 Menu Bar #ed-946362277 Logo #ed-9463622…" at bounding box center [509, 163] width 155 height 190
click at [578, 114] on icon "context-menu" at bounding box center [579, 115] width 5 height 5
click at [251, 50] on icon at bounding box center [252, 52] width 4 height 4
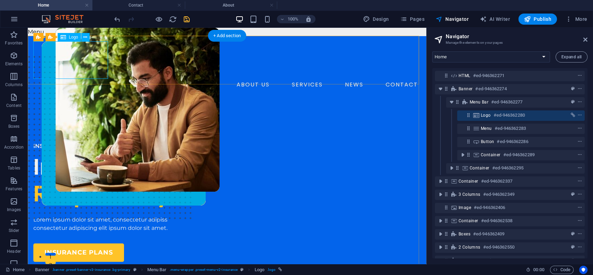
click at [87, 62] on div at bounding box center [226, 61] width 387 height 38
click at [83, 38] on icon at bounding box center [85, 37] width 4 height 7
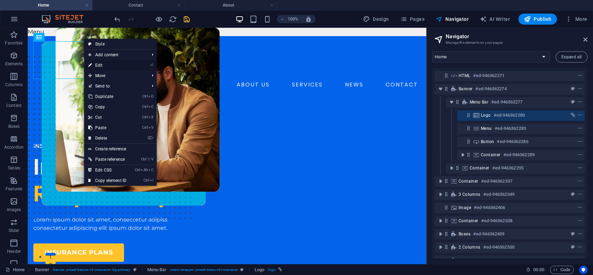
click at [142, 67] on li "⏎ Edit" at bounding box center [120, 65] width 73 height 10
click at [105, 66] on link "⏎ Edit" at bounding box center [107, 65] width 47 height 10
select select
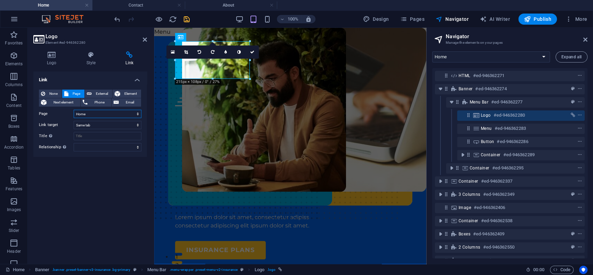
click at [101, 115] on select "Home About Contact" at bounding box center [108, 114] width 68 height 8
click at [101, 126] on select "New tab Same tab Overlay" at bounding box center [108, 125] width 68 height 8
click at [125, 146] on select "alternate author bookmark external help license next nofollow noreferrer noopen…" at bounding box center [108, 147] width 68 height 8
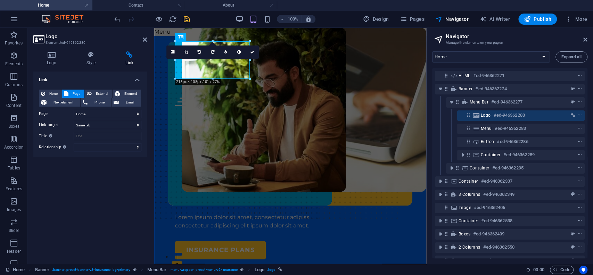
click at [114, 171] on div "Link None Page External Element Next element Phone Email Page Home About Contac…" at bounding box center [90, 165] width 114 height 187
click at [144, 39] on icon at bounding box center [145, 40] width 4 height 6
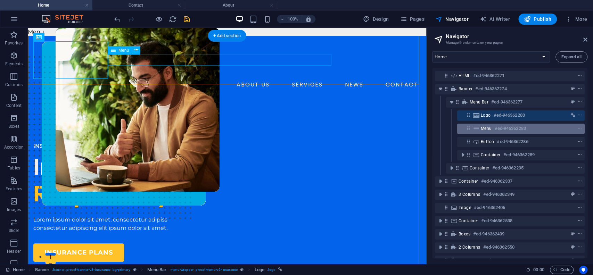
click at [532, 130] on div "Menu #ed-946362283" at bounding box center [515, 128] width 69 height 8
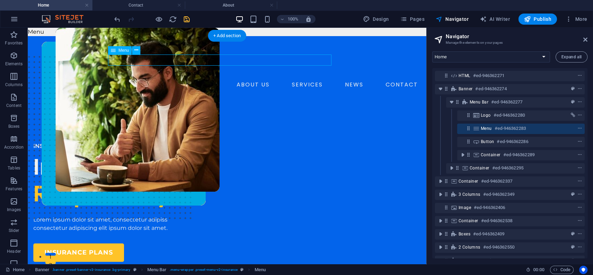
click at [480, 132] on div "Menu #ed-946362283" at bounding box center [520, 129] width 127 height 10
click at [480, 129] on icon at bounding box center [476, 129] width 8 height 6
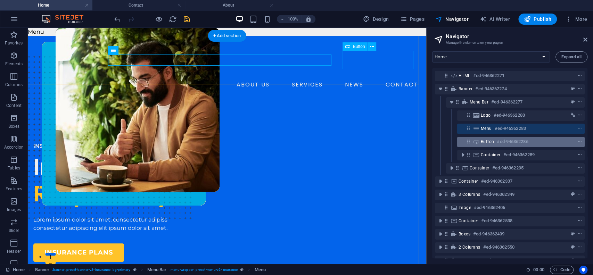
click at [483, 140] on span "Button" at bounding box center [487, 142] width 13 height 6
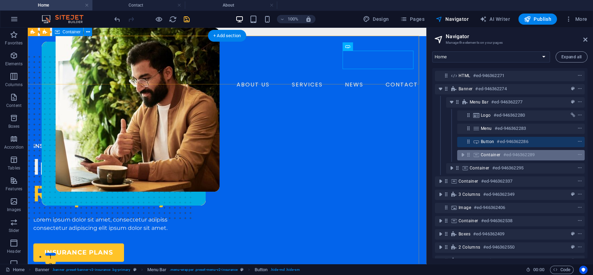
click at [478, 156] on icon at bounding box center [476, 155] width 8 height 6
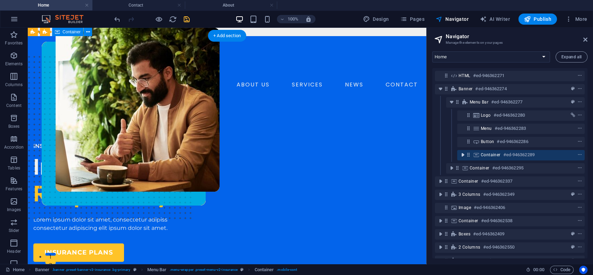
click at [464, 156] on icon "toggle-expand" at bounding box center [462, 154] width 7 height 7
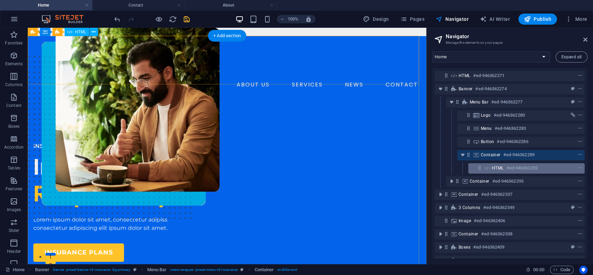
click at [492, 166] on span "HTML" at bounding box center [498, 168] width 12 height 6
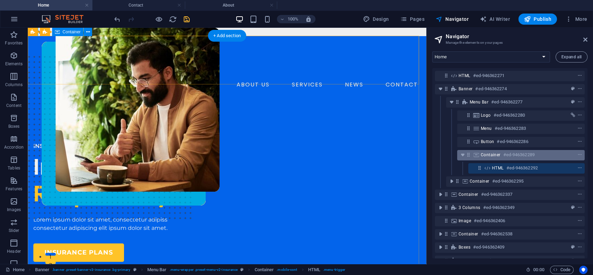
click at [491, 156] on span "Container" at bounding box center [491, 155] width 20 height 6
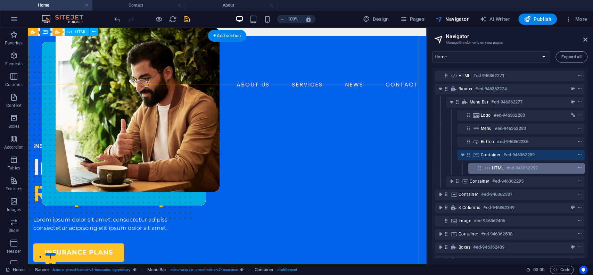
click at [577, 167] on icon "context-menu" at bounding box center [579, 168] width 5 height 5
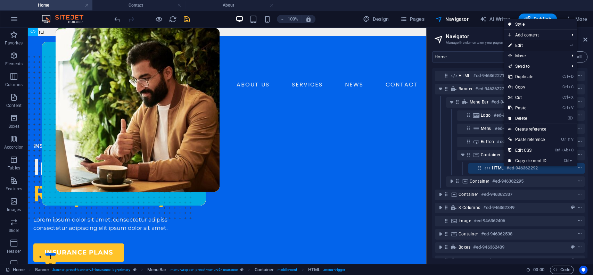
click at [540, 43] on link "⏎ Edit" at bounding box center [527, 45] width 47 height 10
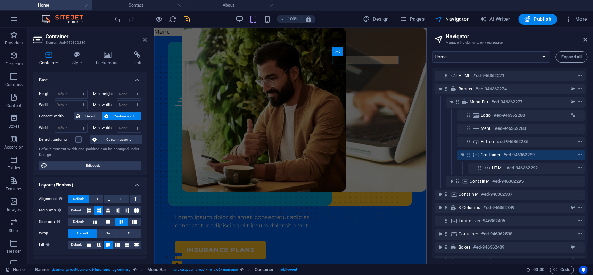
click at [145, 40] on icon at bounding box center [145, 40] width 4 height 6
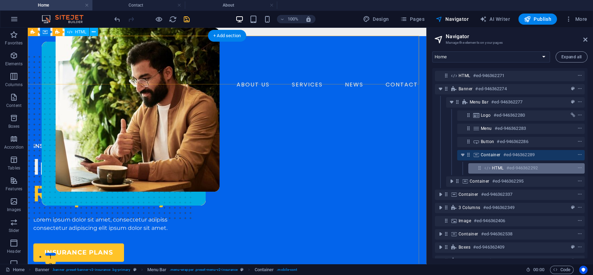
click at [503, 167] on span "HTML" at bounding box center [498, 168] width 12 height 6
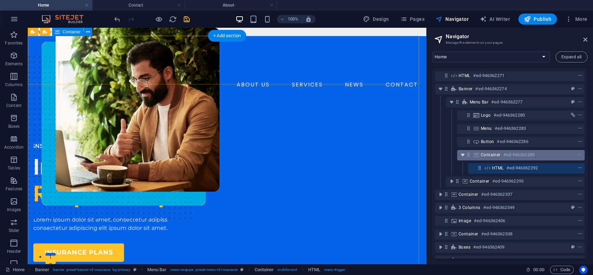
click at [464, 152] on icon "toggle-expand" at bounding box center [462, 154] width 7 height 7
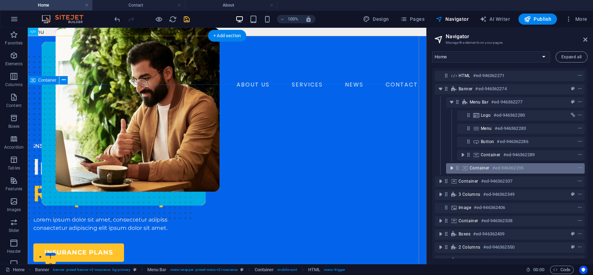
click at [452, 167] on icon "toggle-expand" at bounding box center [451, 168] width 7 height 7
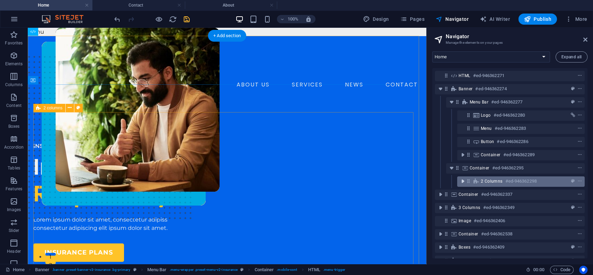
click at [465, 183] on icon "toggle-expand" at bounding box center [462, 181] width 7 height 7
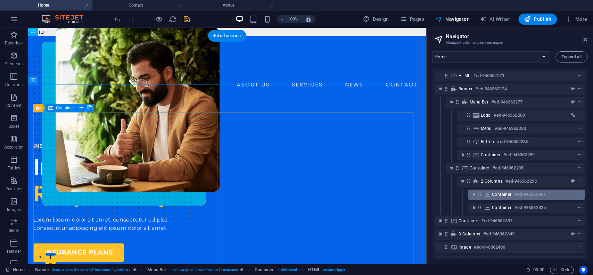
click at [492, 194] on span "Container" at bounding box center [502, 195] width 20 height 6
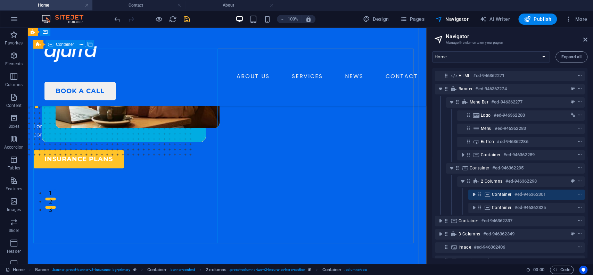
click at [475, 197] on icon "toggle-expand" at bounding box center [473, 194] width 7 height 7
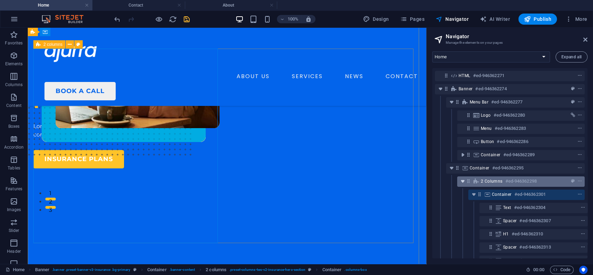
click at [461, 180] on icon "toggle-expand" at bounding box center [462, 181] width 7 height 7
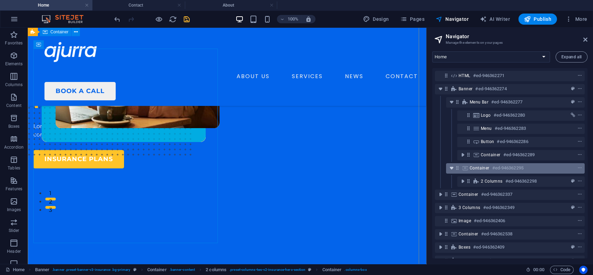
click at [449, 166] on icon "toggle-expand" at bounding box center [451, 168] width 7 height 7
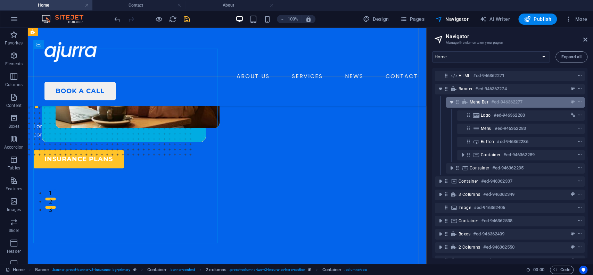
click at [449, 102] on icon "toggle-expand" at bounding box center [451, 102] width 7 height 7
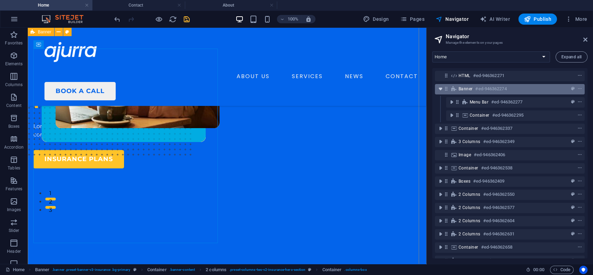
click at [442, 89] on icon "toggle-expand" at bounding box center [440, 88] width 7 height 7
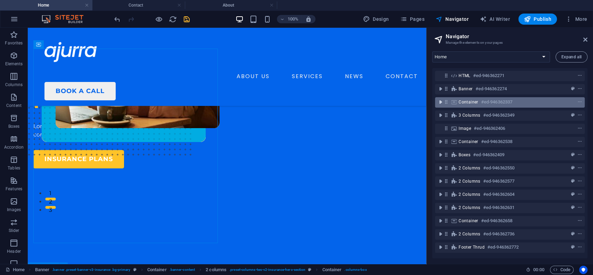
click at [441, 100] on icon "toggle-expand" at bounding box center [440, 102] width 7 height 7
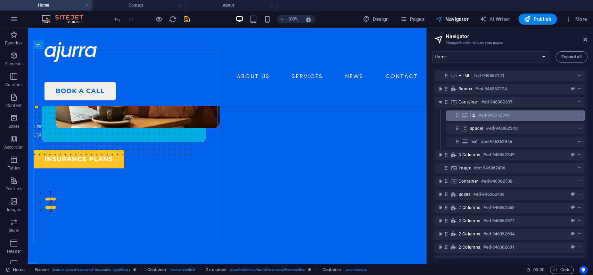
click at [470, 118] on div "H2 #ed-946362340" at bounding box center [510, 115] width 80 height 8
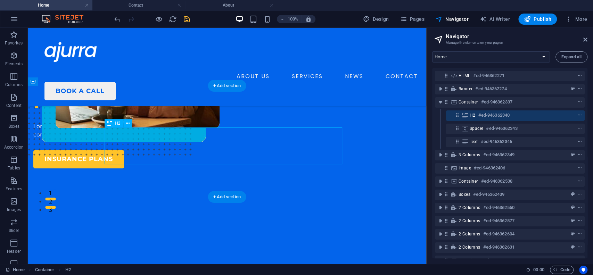
scroll to position [249, 0]
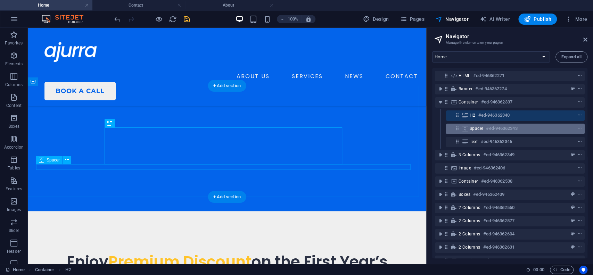
click at [480, 129] on span "Spacer" at bounding box center [477, 129] width 14 height 6
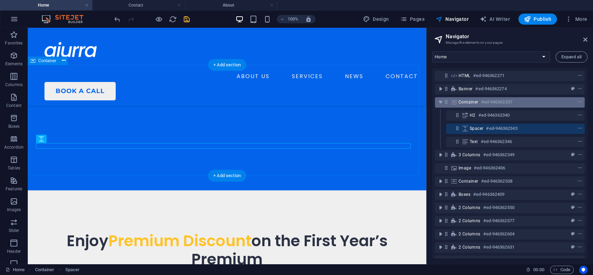
click at [493, 102] on h6 "#ed-946362337" at bounding box center [496, 102] width 31 height 8
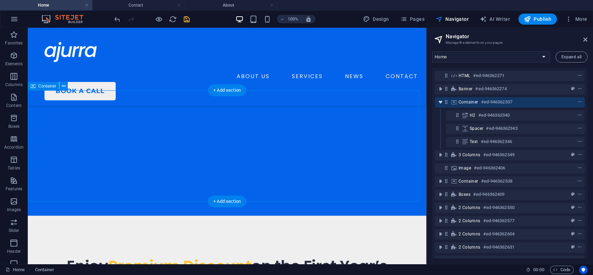
click at [442, 102] on icon "toggle-expand" at bounding box center [440, 102] width 7 height 7
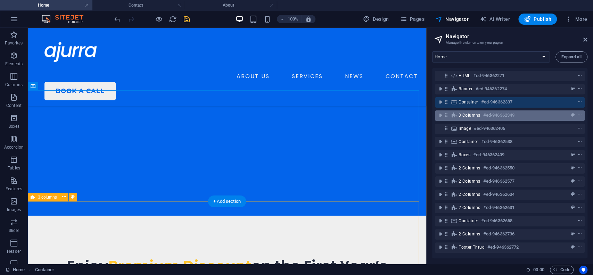
click at [451, 114] on icon at bounding box center [454, 116] width 8 height 6
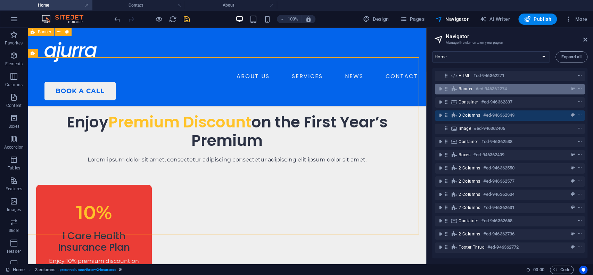
click at [514, 90] on div "Banner #ed-946362274" at bounding box center [503, 89] width 91 height 8
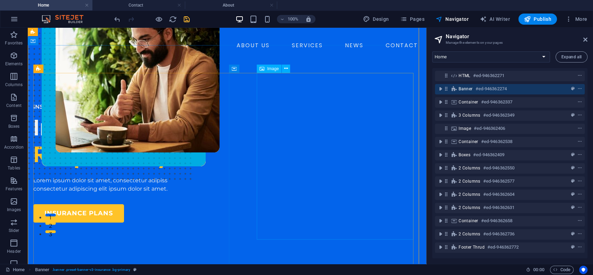
scroll to position [0, 0]
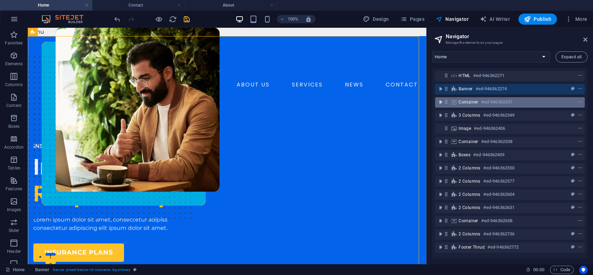
click at [441, 102] on icon "toggle-expand" at bounding box center [440, 102] width 7 height 7
click at [440, 102] on icon "toggle-expand" at bounding box center [440, 102] width 7 height 7
click at [533, 99] on div "Container #ed-946362337" at bounding box center [503, 102] width 91 height 8
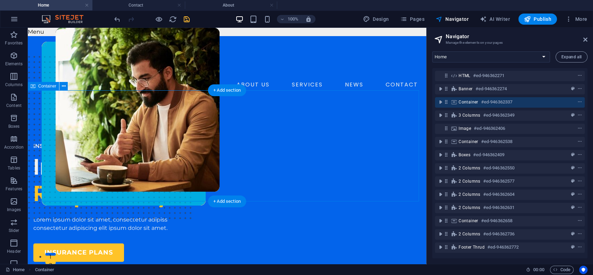
scroll to position [244, 0]
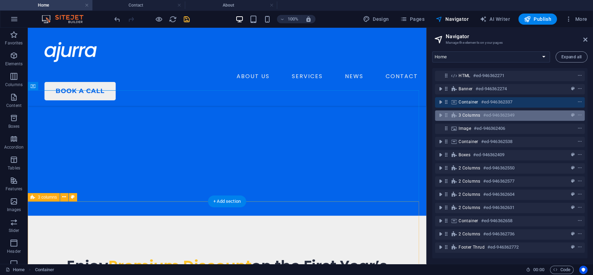
click at [527, 115] on div "3 columns #ed-946362349" at bounding box center [503, 115] width 91 height 8
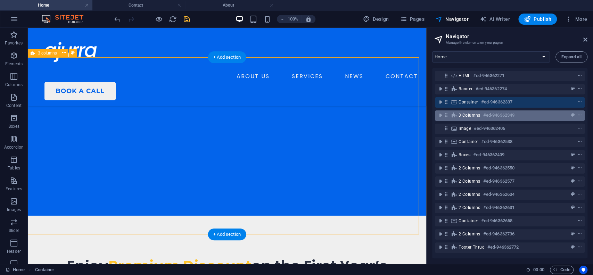
scroll to position [388, 0]
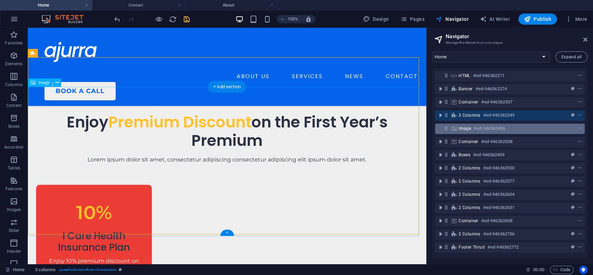
click at [521, 129] on div "Image #ed-946362406" at bounding box center [503, 128] width 91 height 8
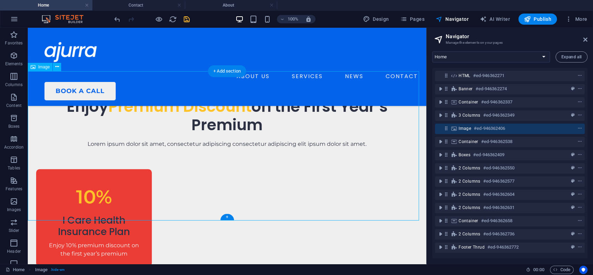
click at [464, 126] on span "Image" at bounding box center [464, 129] width 13 height 6
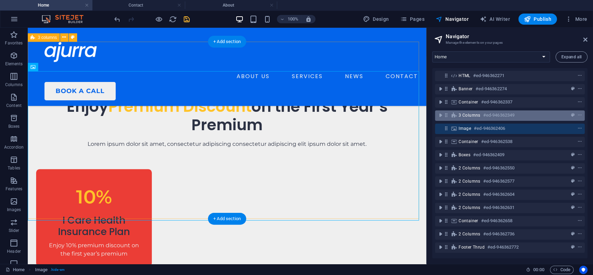
click at [471, 114] on span "3 columns" at bounding box center [469, 116] width 22 height 6
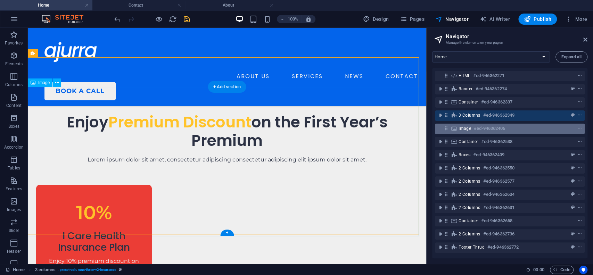
click at [468, 126] on span "Image" at bounding box center [464, 129] width 13 height 6
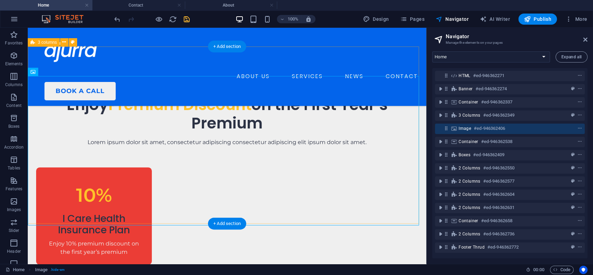
scroll to position [399, 0]
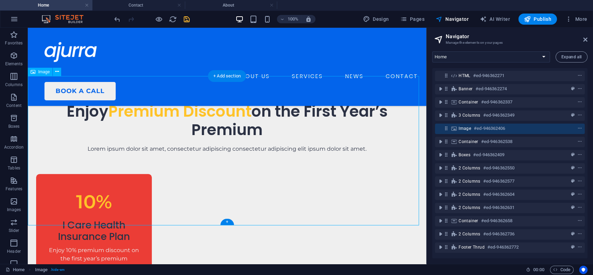
click at [476, 125] on h6 "#ed-946362406" at bounding box center [489, 128] width 31 height 8
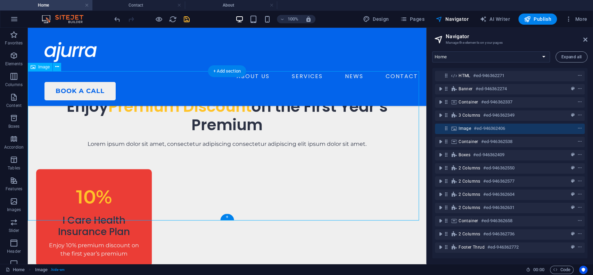
click at [476, 125] on h6 "#ed-946362406" at bounding box center [489, 128] width 31 height 8
select select "px"
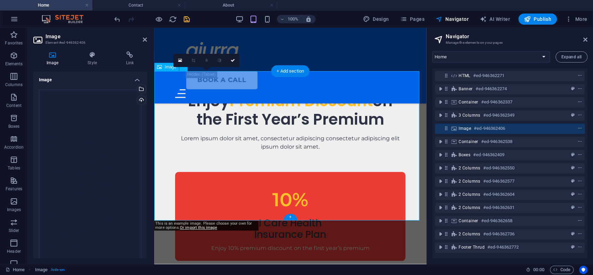
scroll to position [732, 0]
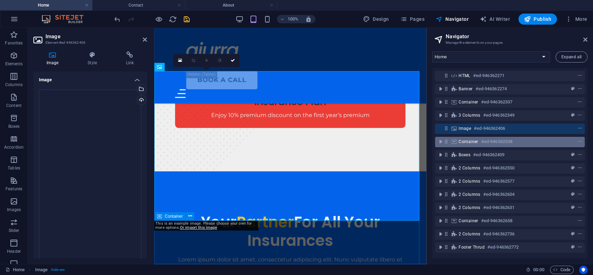
click at [489, 143] on h6 "#ed-946362538" at bounding box center [496, 142] width 31 height 8
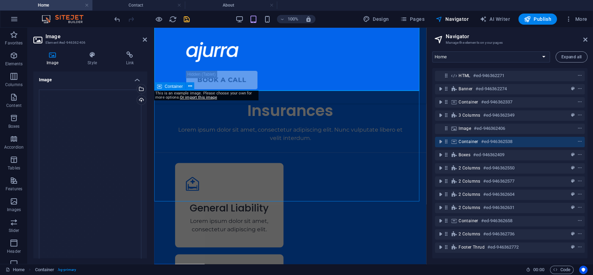
scroll to position [521, 0]
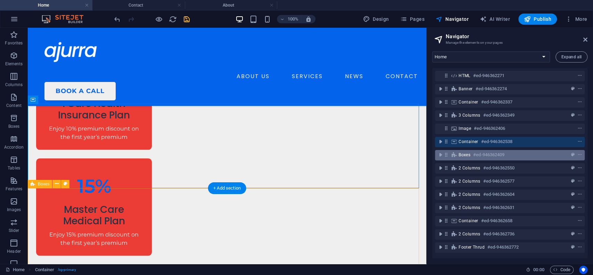
click at [484, 155] on h6 "#ed-946362409" at bounding box center [488, 155] width 31 height 8
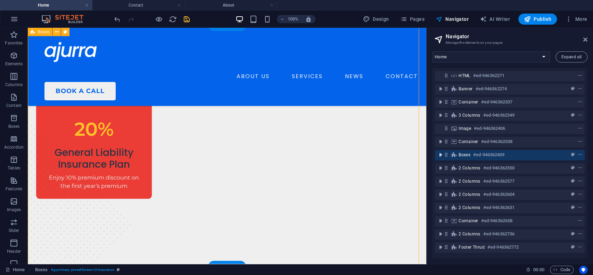
click at [441, 157] on icon "toggle-expand" at bounding box center [440, 154] width 7 height 7
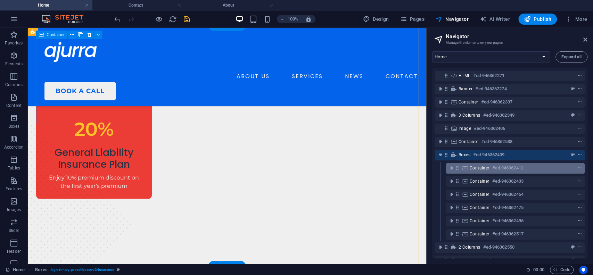
click at [478, 172] on div "Container #ed-946362412" at bounding box center [510, 168] width 80 height 8
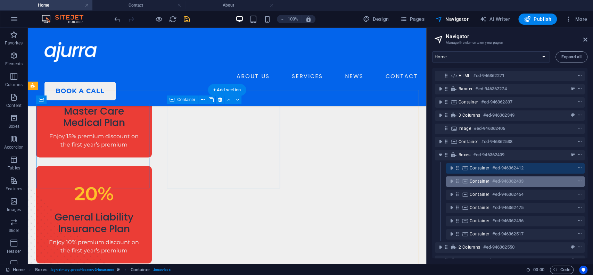
click at [476, 184] on span "Container" at bounding box center [480, 181] width 20 height 6
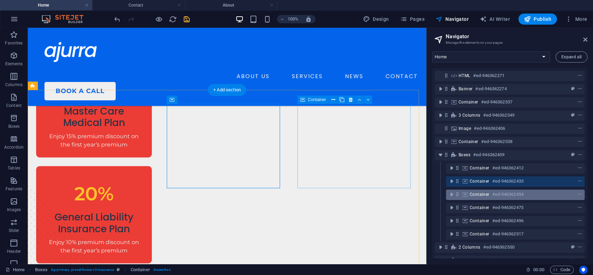
click at [473, 193] on span "Container" at bounding box center [480, 195] width 20 height 6
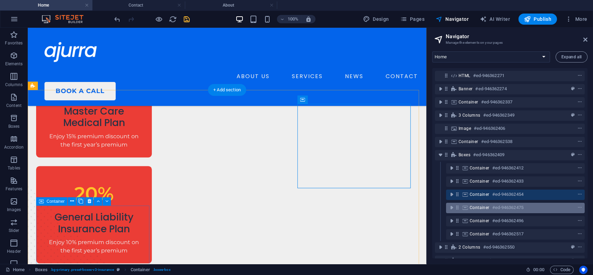
click at [472, 206] on span "Container" at bounding box center [480, 208] width 20 height 6
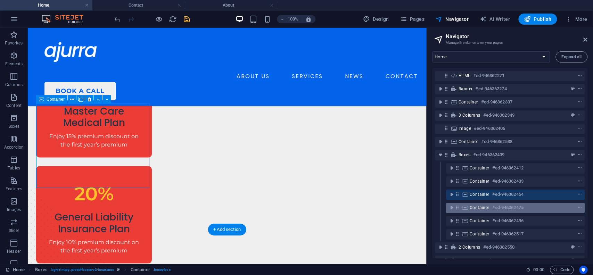
scroll to position [721, 0]
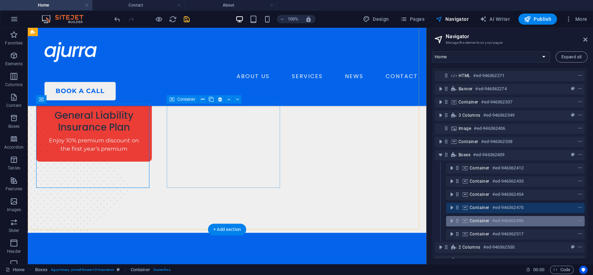
click at [467, 219] on icon at bounding box center [465, 221] width 8 height 6
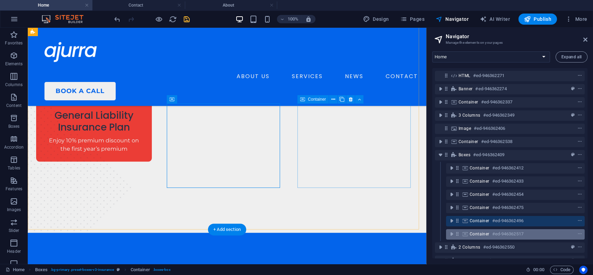
click at [466, 234] on icon at bounding box center [465, 234] width 8 height 6
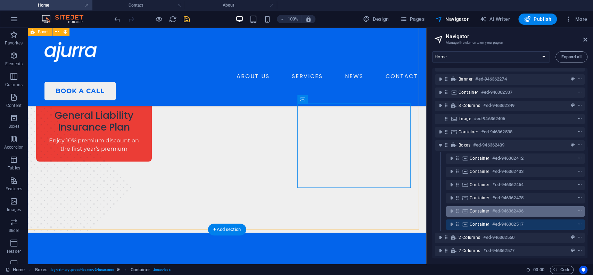
scroll to position [0, 0]
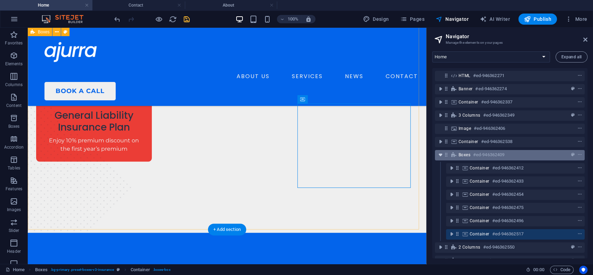
click at [440, 153] on icon "toggle-expand" at bounding box center [440, 154] width 7 height 7
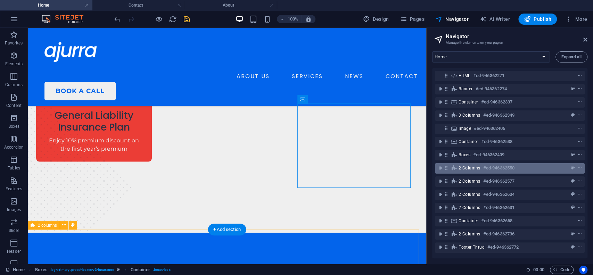
click at [462, 168] on span "2 columns" at bounding box center [469, 168] width 22 height 6
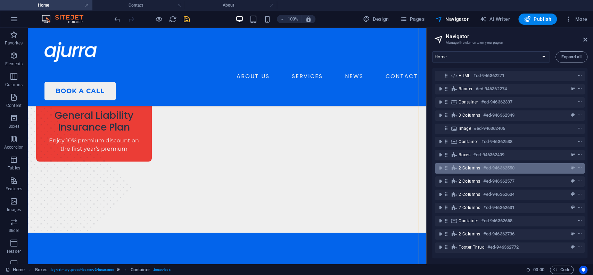
scroll to position [943, 0]
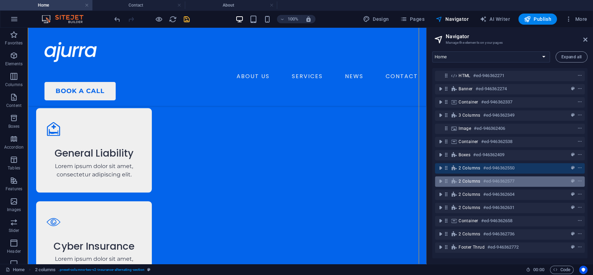
click at [458, 179] on span "2 columns" at bounding box center [469, 181] width 22 height 6
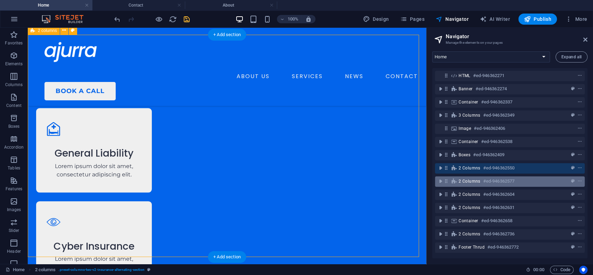
scroll to position [1193, 0]
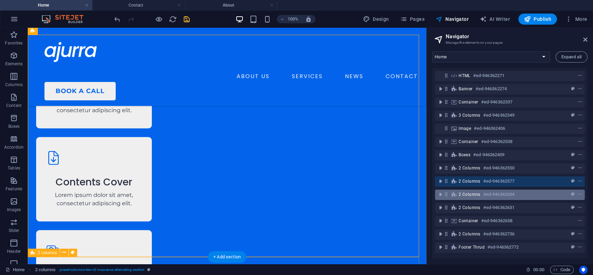
click at [457, 196] on icon at bounding box center [454, 195] width 8 height 6
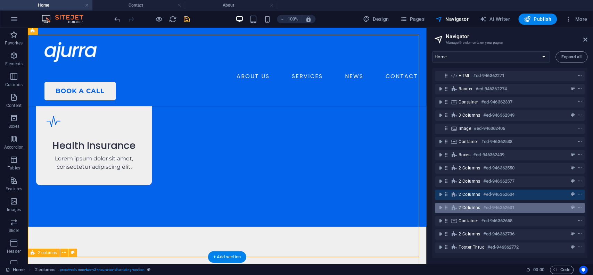
click at [460, 206] on span "2 columns" at bounding box center [469, 208] width 22 height 6
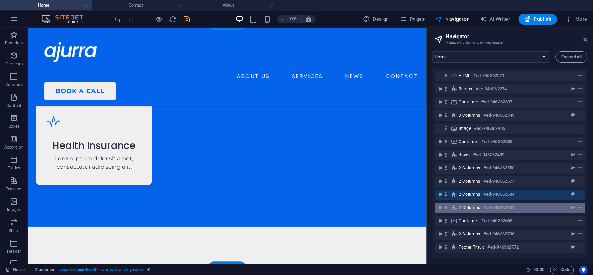
scroll to position [1648, 0]
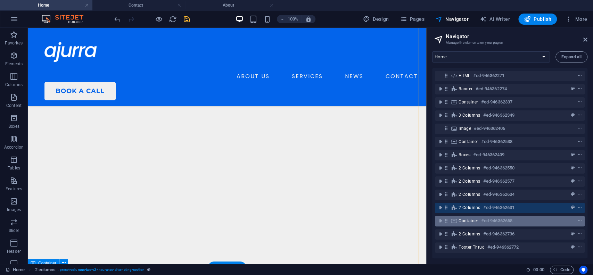
click at [458, 220] on div "Container #ed-946362658" at bounding box center [510, 221] width 150 height 10
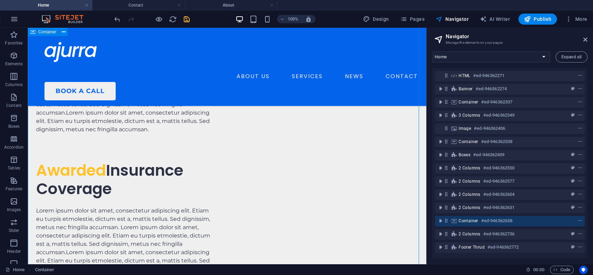
scroll to position [4, 0]
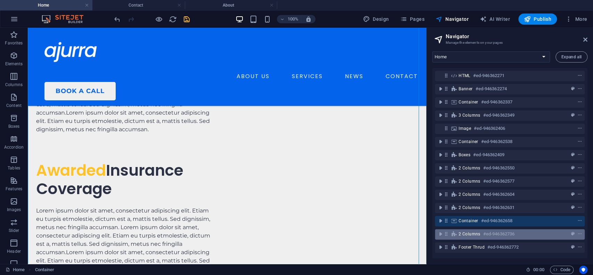
click at [462, 231] on span "2 columns" at bounding box center [469, 234] width 22 height 6
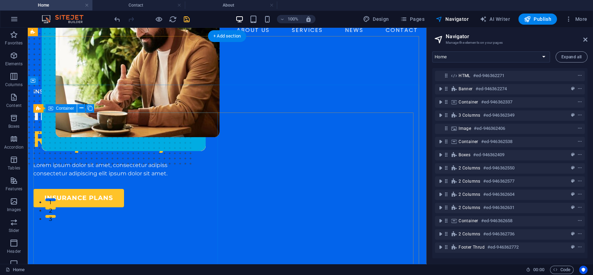
scroll to position [0, 0]
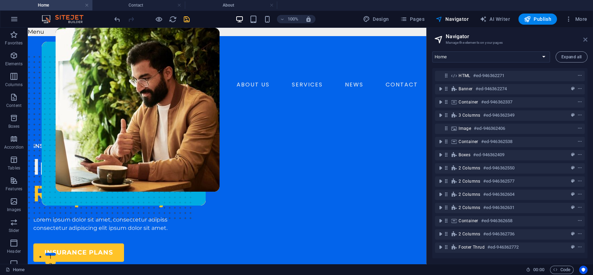
click at [586, 37] on icon at bounding box center [585, 40] width 4 height 6
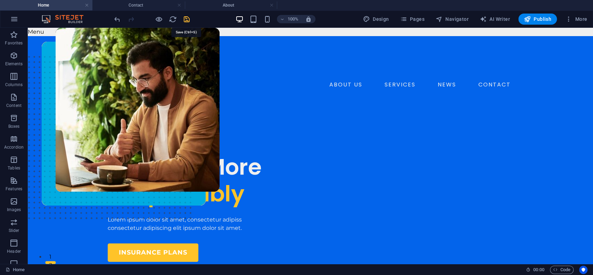
click at [186, 18] on icon "save" at bounding box center [187, 19] width 8 height 8
click at [384, 21] on span "Design" at bounding box center [376, 19] width 26 height 7
select select "600"
select select "px"
select select "rem"
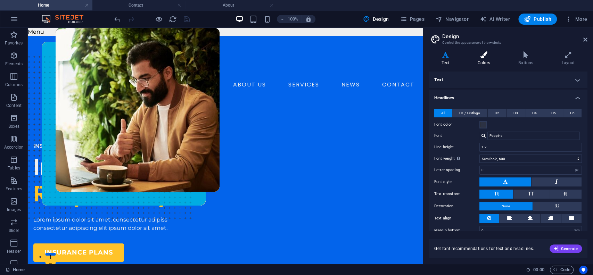
click at [486, 62] on h4 "Colors" at bounding box center [485, 58] width 41 height 15
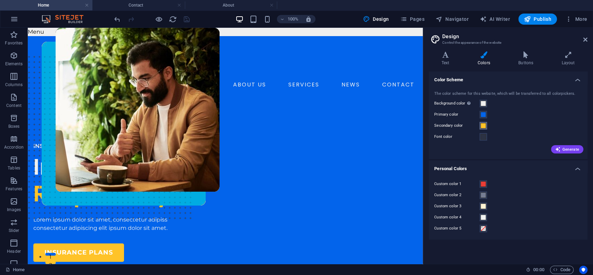
click at [483, 127] on span at bounding box center [483, 126] width 6 height 6
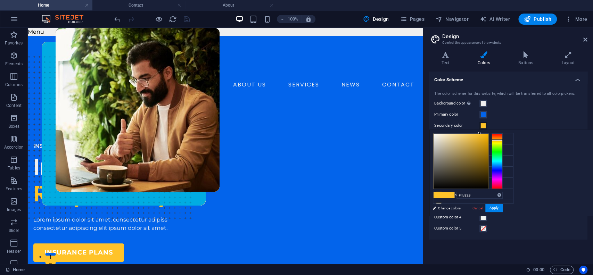
click at [502, 109] on div "The color scheme for this website, which will be transferred to all colorpicker…" at bounding box center [507, 121] width 161 height 75
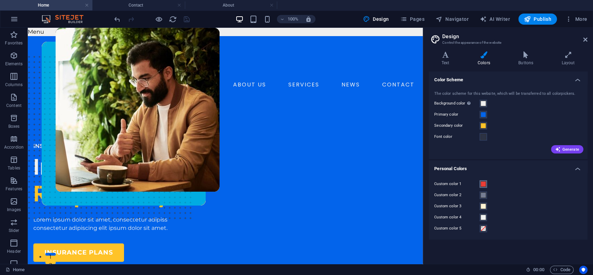
click at [486, 184] on button "Custom color 1" at bounding box center [483, 184] width 8 height 8
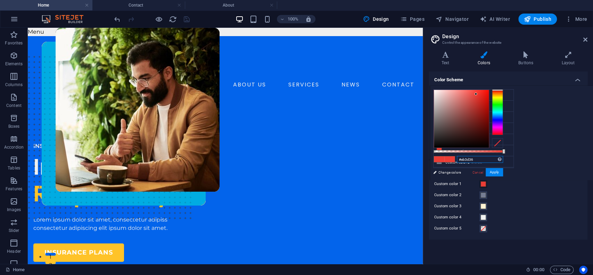
click at [481, 159] on input "#eb3d36" at bounding box center [480, 159] width 46 height 7
click at [538, 89] on div "less Background color #efefef Primary color #0364eb Secondary color #ffc329 Fon…" at bounding box center [511, 133] width 163 height 94
click at [578, 77] on h4 "Color Scheme" at bounding box center [508, 78] width 159 height 13
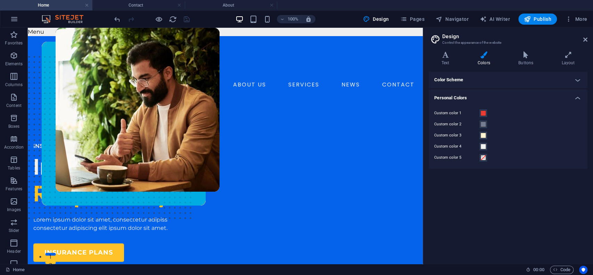
click at [572, 79] on h4 "Color Scheme" at bounding box center [508, 80] width 159 height 17
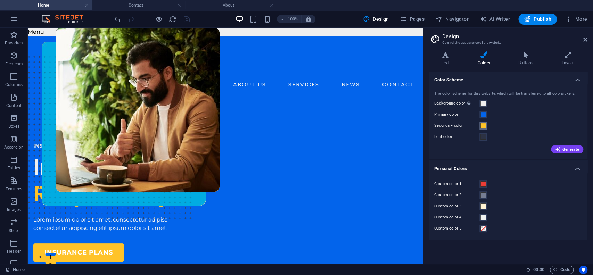
click at [483, 125] on span at bounding box center [483, 126] width 6 height 6
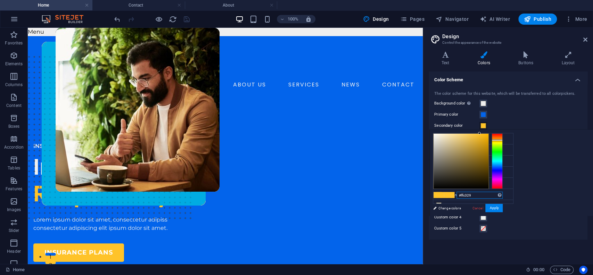
click at [477, 193] on input "#ffc329" at bounding box center [479, 195] width 46 height 7
click at [554, 144] on div "less Background color #efefef Primary color #0364eb Secondary color #ffc329 Fon…" at bounding box center [511, 173] width 164 height 86
click at [495, 204] on button "Apply" at bounding box center [493, 208] width 17 height 8
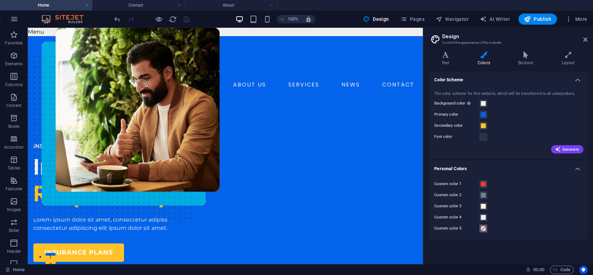
click at [482, 230] on span at bounding box center [483, 229] width 6 height 6
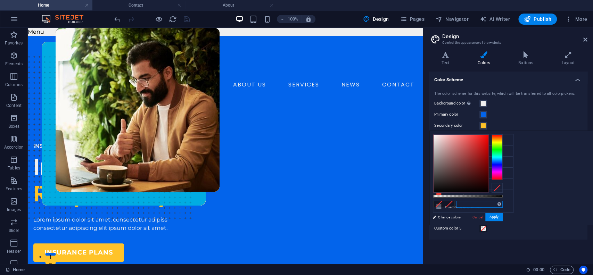
click at [468, 207] on input "text" at bounding box center [479, 204] width 46 height 7
paste input "ffc329"
type input "#ffc329"
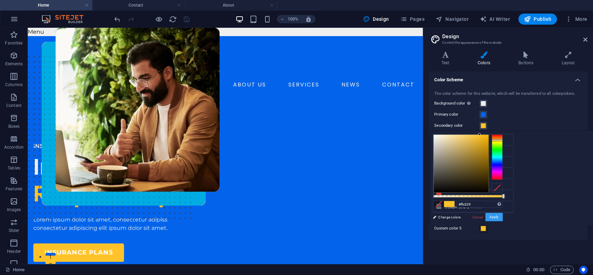
click at [500, 220] on button "Apply" at bounding box center [493, 217] width 17 height 8
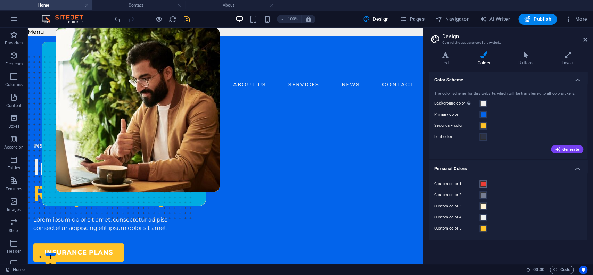
click at [486, 183] on button "Custom color 1" at bounding box center [483, 184] width 8 height 8
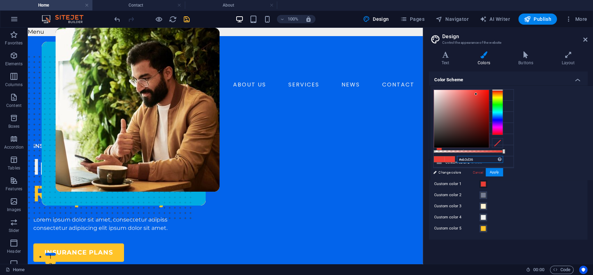
click at [476, 160] on input "#eb3d36" at bounding box center [480, 159] width 46 height 7
click at [493, 175] on button "Apply" at bounding box center [493, 172] width 17 height 8
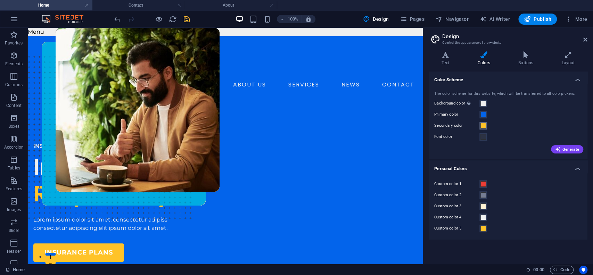
click at [484, 125] on span at bounding box center [483, 126] width 6 height 6
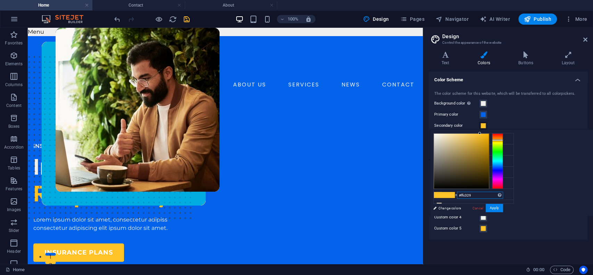
click at [475, 194] on input "#ffc329" at bounding box center [480, 195] width 46 height 7
paste input "eb3d36"
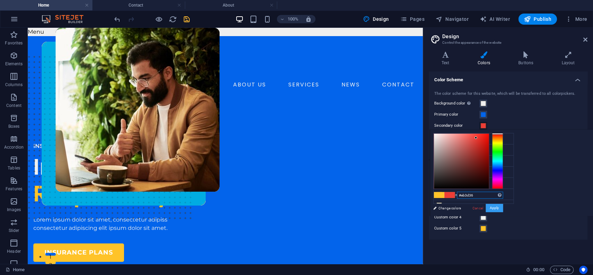
type input "#eb3d36"
click at [498, 208] on button "Apply" at bounding box center [493, 208] width 17 height 8
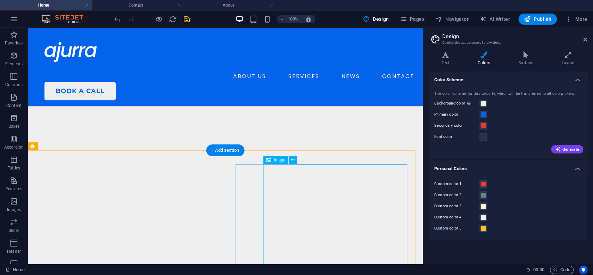
scroll to position [1435, 0]
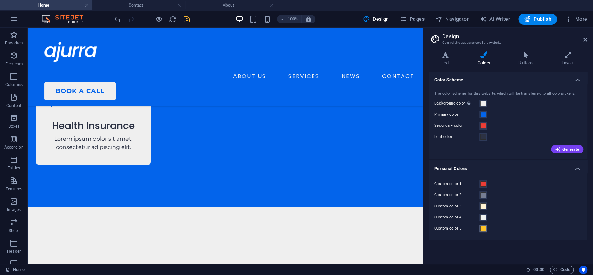
click at [482, 230] on span at bounding box center [483, 229] width 6 height 6
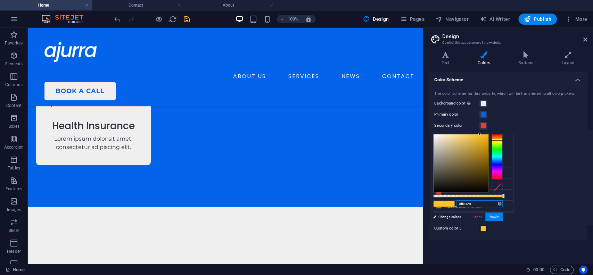
click at [474, 200] on input "#ffc329" at bounding box center [479, 203] width 46 height 7
click at [496, 214] on button "Apply" at bounding box center [493, 217] width 17 height 8
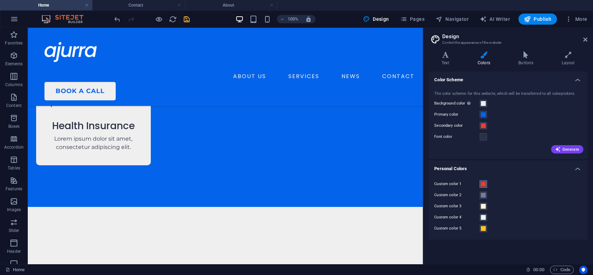
click at [481, 184] on span at bounding box center [483, 184] width 6 height 6
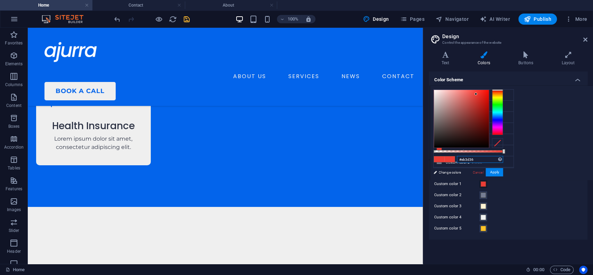
click at [482, 157] on input "#eb3d36" at bounding box center [480, 159] width 46 height 7
paste input "ffc329"
type input "#ffc329"
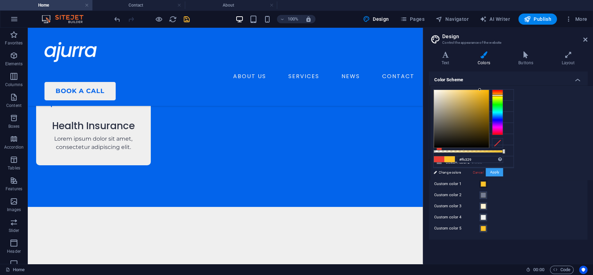
click at [497, 174] on button "Apply" at bounding box center [493, 172] width 17 height 8
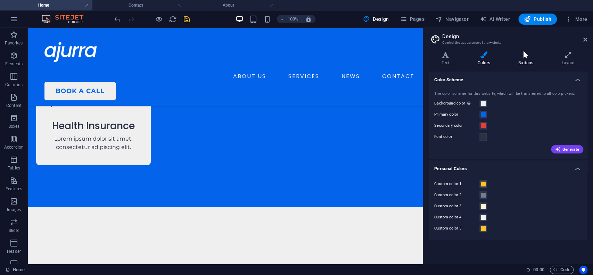
click at [526, 54] on icon at bounding box center [525, 54] width 40 height 7
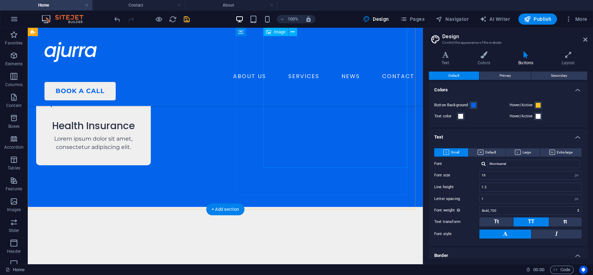
scroll to position [821, 0]
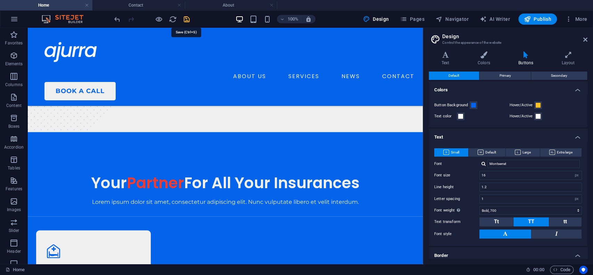
click at [188, 18] on icon "save" at bounding box center [187, 19] width 8 height 8
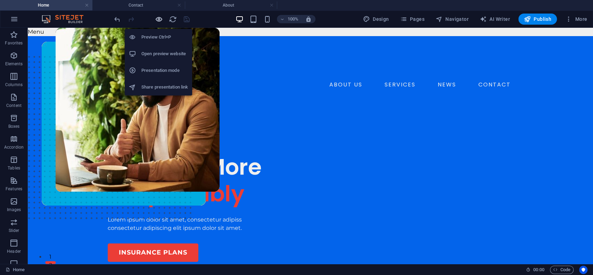
click at [160, 16] on icon "button" at bounding box center [159, 19] width 8 height 8
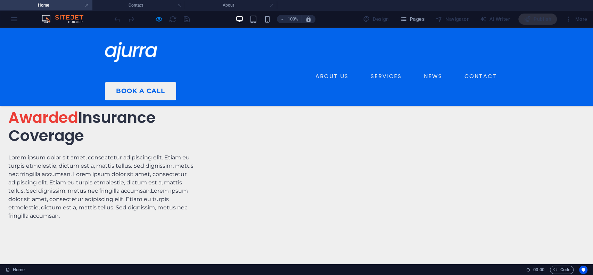
scroll to position [1932, 0]
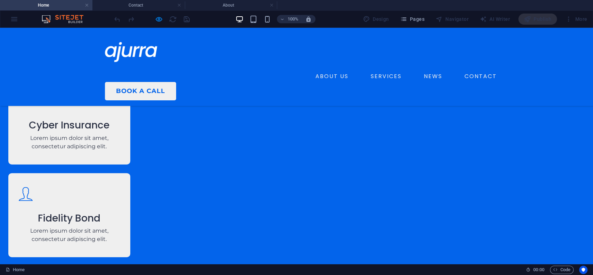
scroll to position [1102, 0]
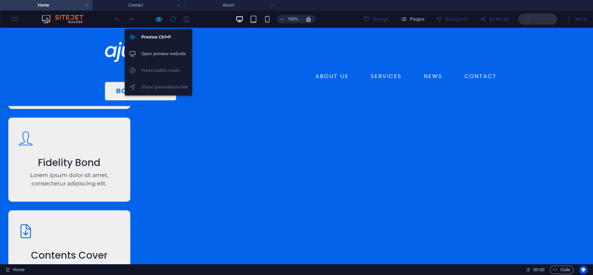
click at [157, 20] on icon "button" at bounding box center [159, 19] width 8 height 8
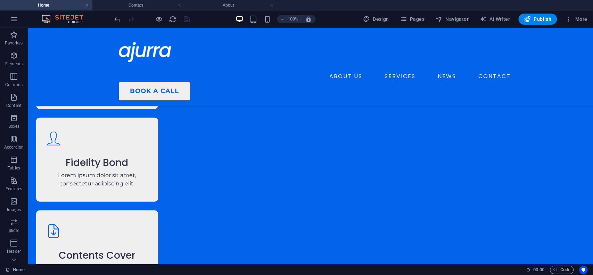
click at [187, 20] on div at bounding box center [152, 19] width 78 height 11
click at [272, 6] on link at bounding box center [271, 5] width 4 height 7
click at [180, 6] on link at bounding box center [179, 5] width 4 height 7
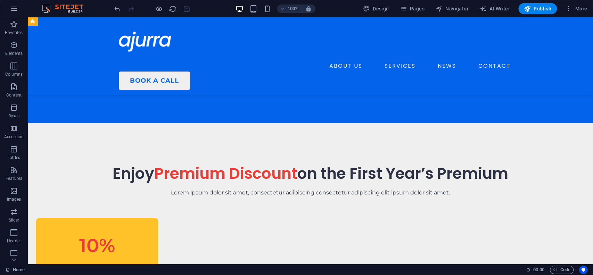
scroll to position [0, 0]
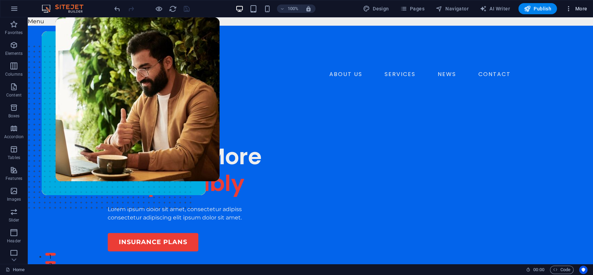
click at [567, 8] on icon "button" at bounding box center [568, 8] width 7 height 7
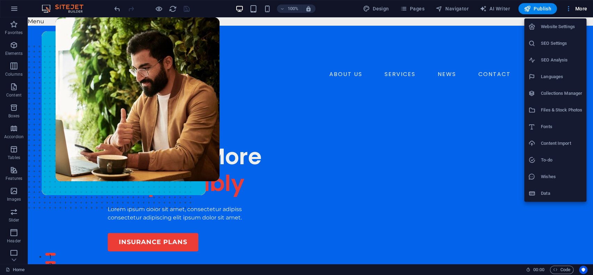
click at [567, 8] on div at bounding box center [296, 137] width 593 height 275
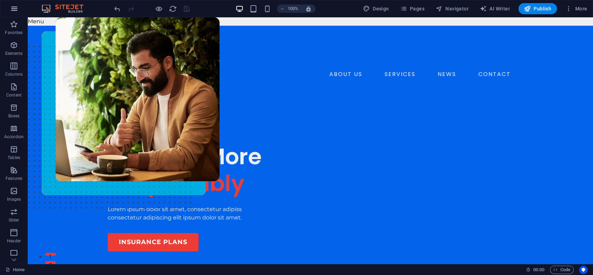
click at [18, 5] on icon "button" at bounding box center [14, 9] width 8 height 8
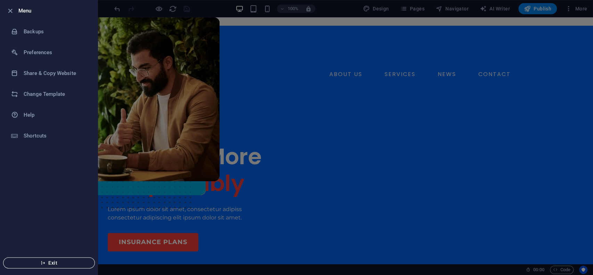
click at [48, 266] on button "Exit" at bounding box center [49, 262] width 92 height 11
